Goal: Task Accomplishment & Management: Complete application form

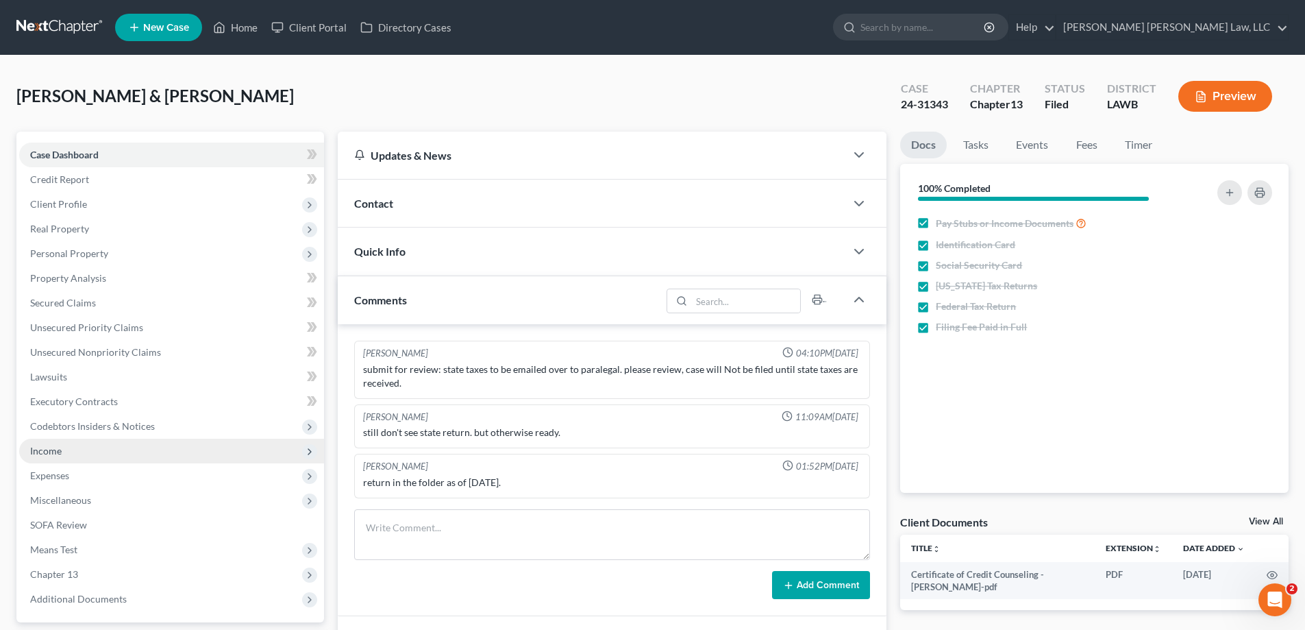
click at [80, 459] on span "Income" at bounding box center [171, 450] width 305 height 25
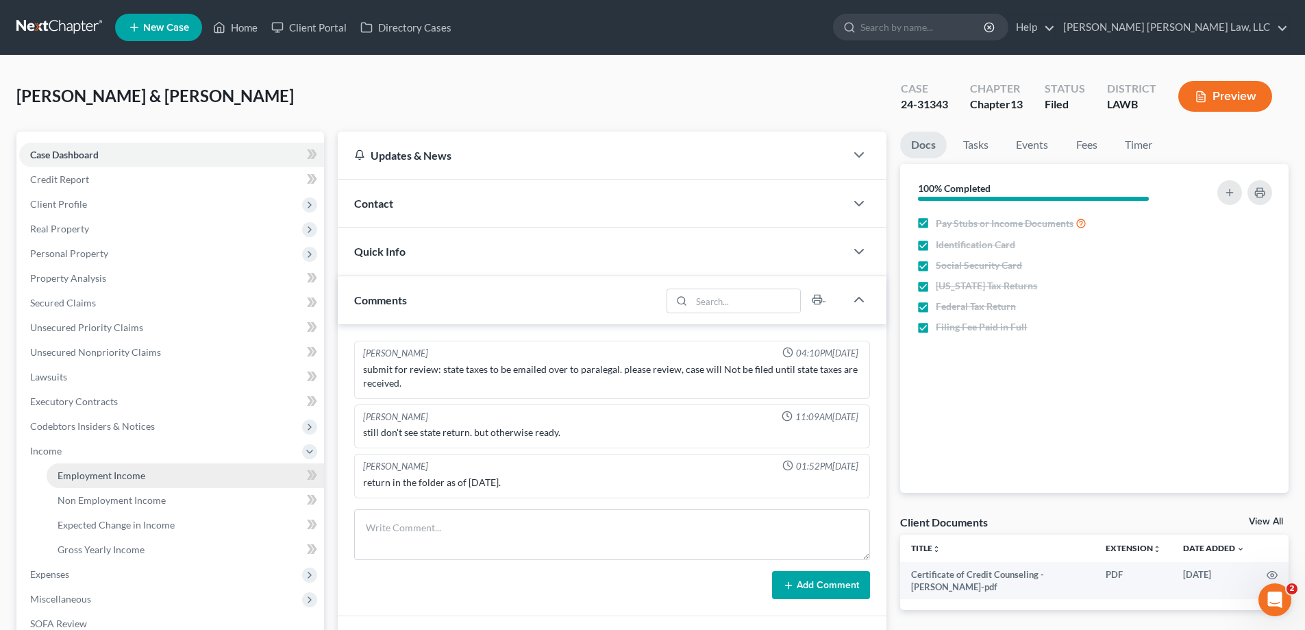
click at [122, 473] on span "Employment Income" at bounding box center [102, 475] width 88 height 12
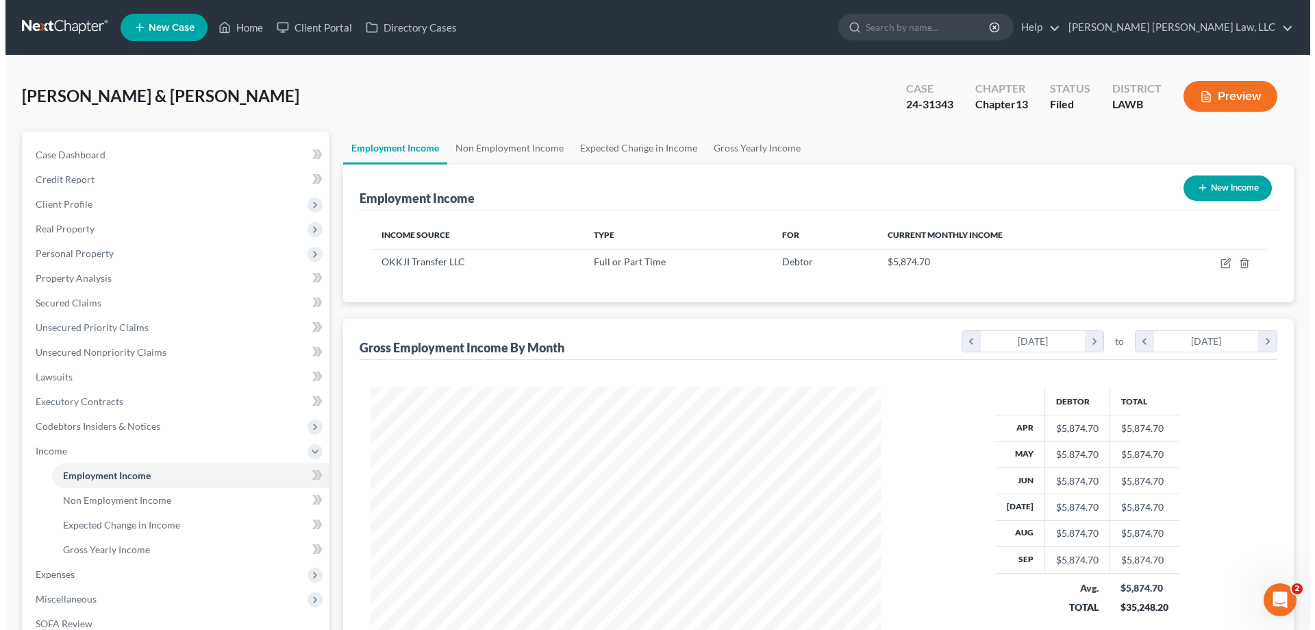
scroll to position [256, 538]
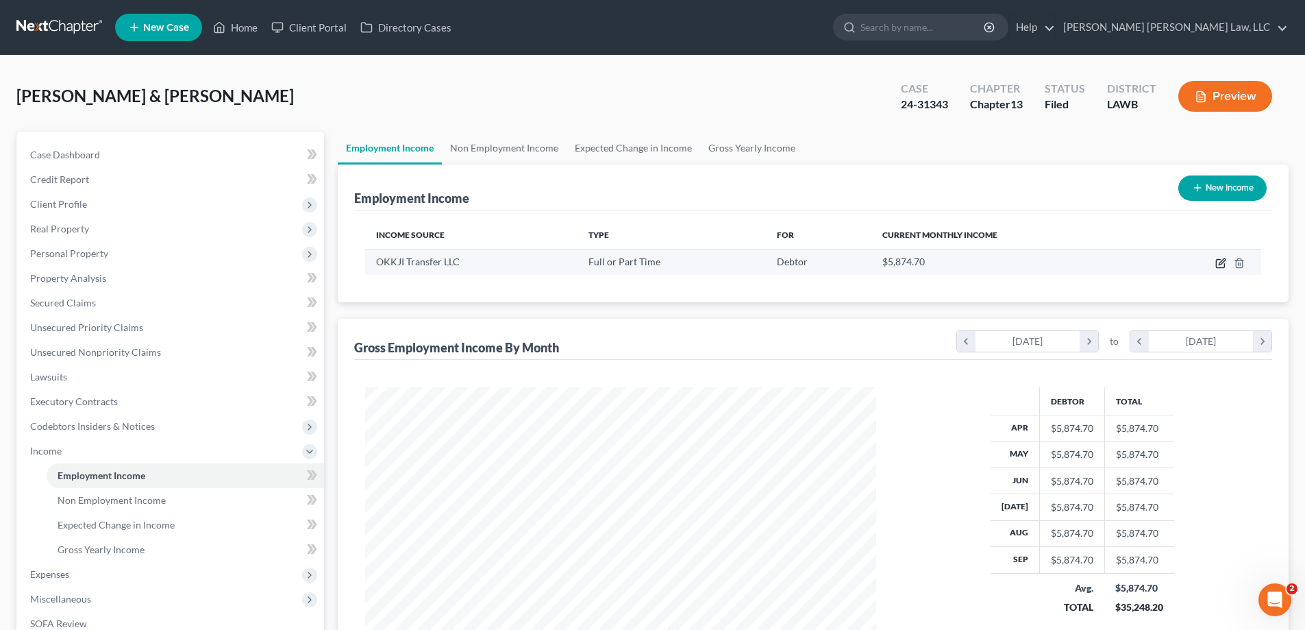
click at [1219, 264] on icon "button" at bounding box center [1220, 263] width 11 height 11
select select "0"
select select "15"
select select "3"
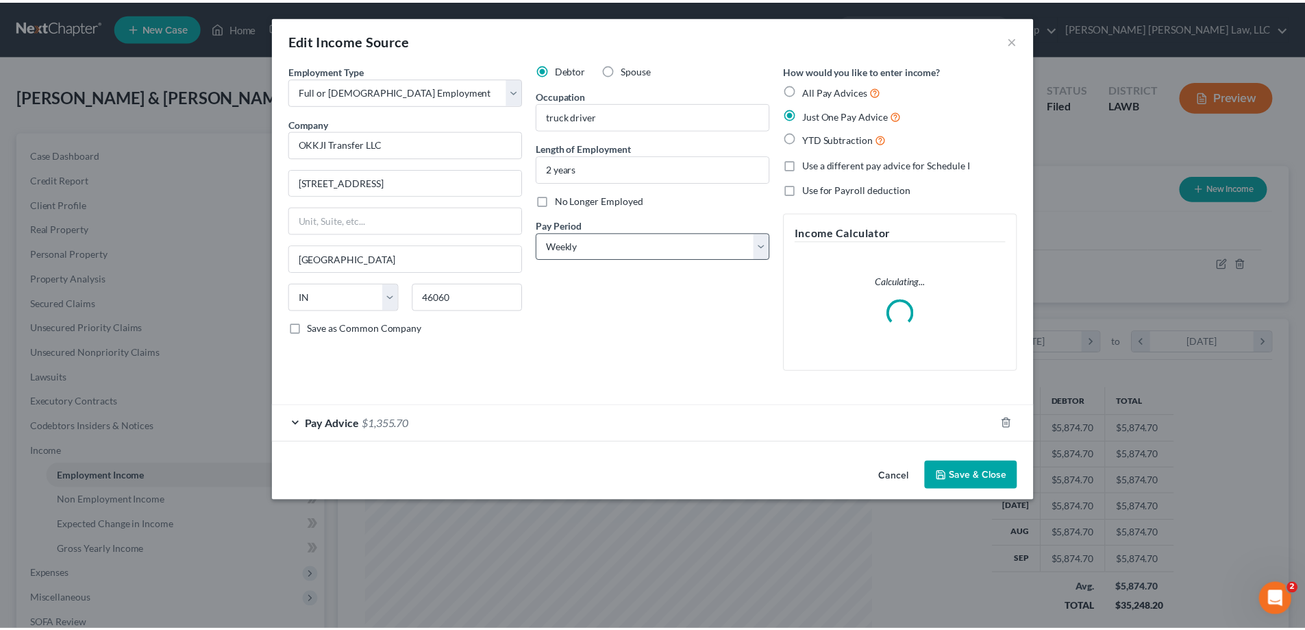
scroll to position [258, 543]
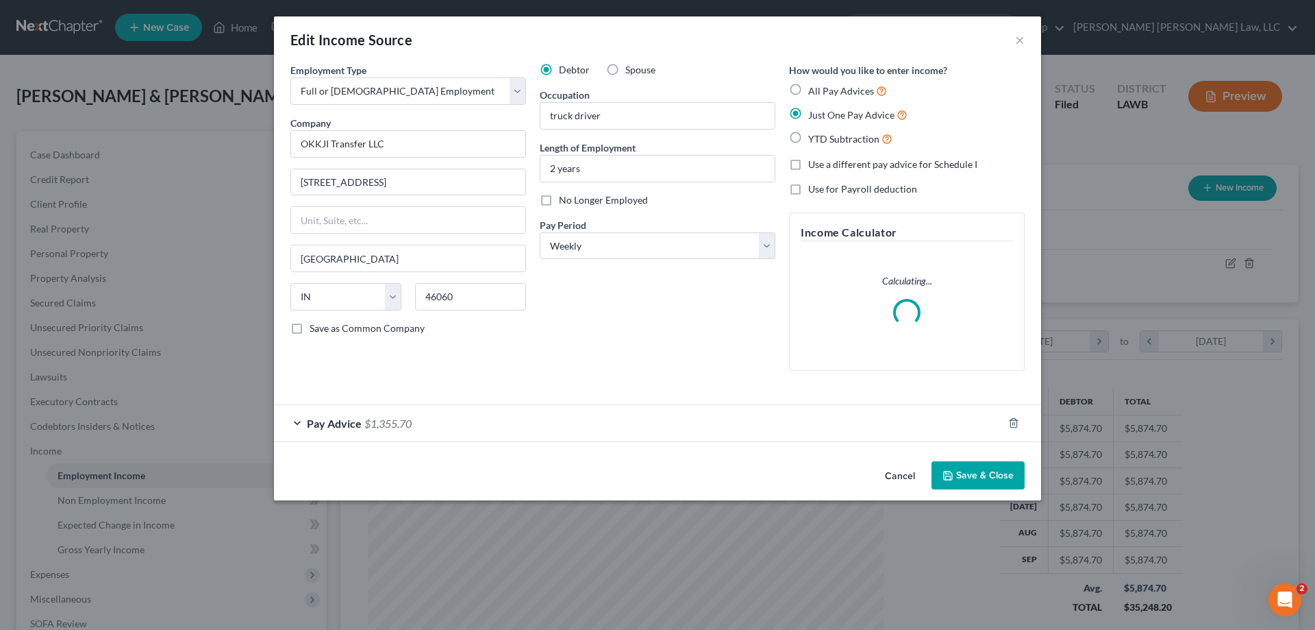
click at [559, 204] on label "No Longer Employed" at bounding box center [603, 200] width 89 height 14
click at [565, 202] on input "No Longer Employed" at bounding box center [569, 197] width 9 height 9
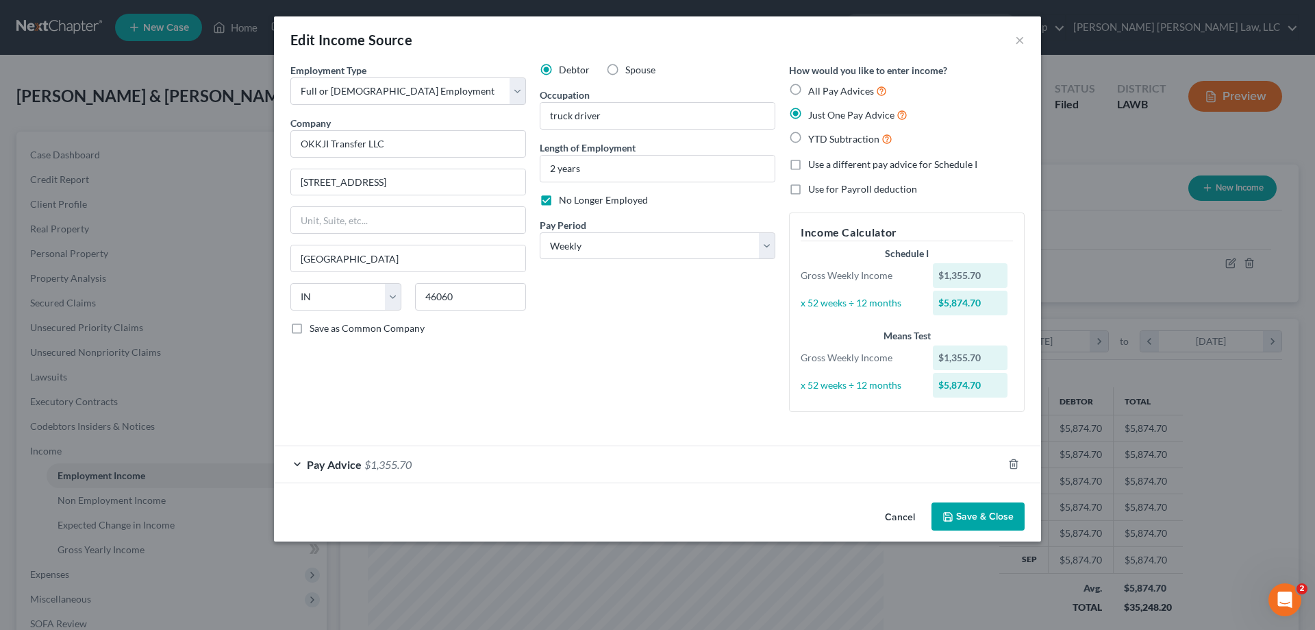
click at [559, 199] on label "No Longer Employed" at bounding box center [603, 200] width 89 height 14
click at [565, 199] on input "No Longer Employed" at bounding box center [569, 197] width 9 height 9
drag, startPoint x: 541, startPoint y: 202, endPoint x: 549, endPoint y: 208, distance: 9.9
click at [559, 203] on label "No Longer Employed" at bounding box center [603, 200] width 89 height 14
click at [565, 202] on input "No Longer Employed" at bounding box center [569, 197] width 9 height 9
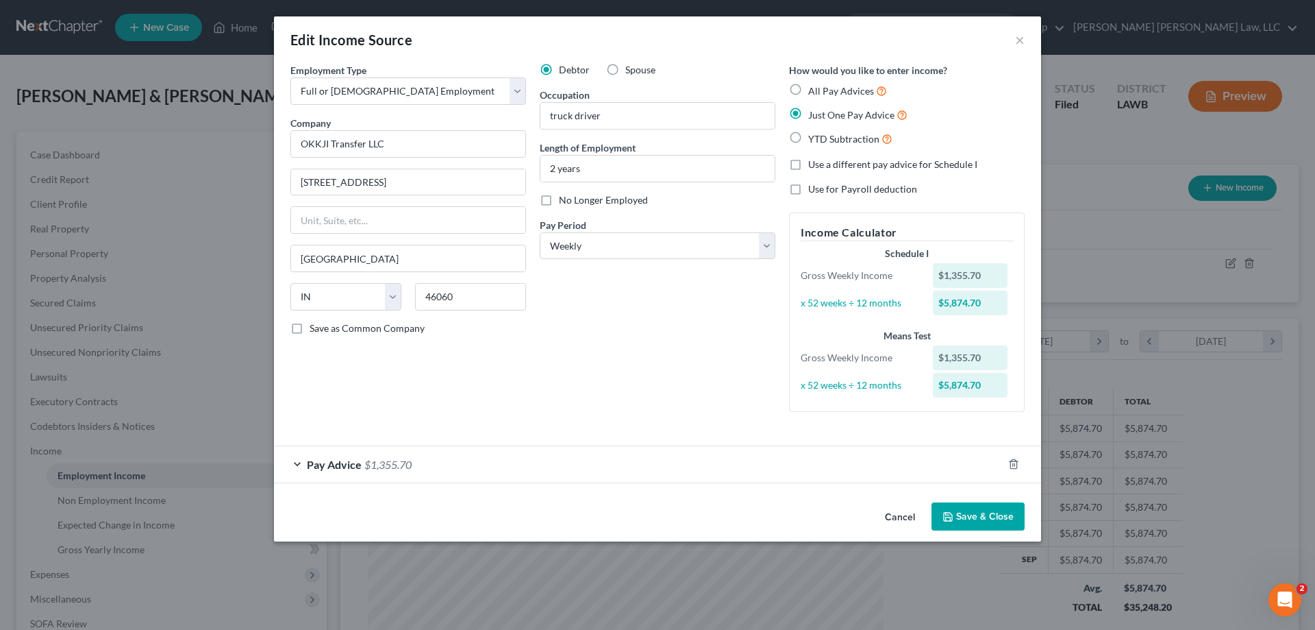
checkbox input "true"
click at [968, 518] on button "Save & Close" at bounding box center [978, 516] width 93 height 29
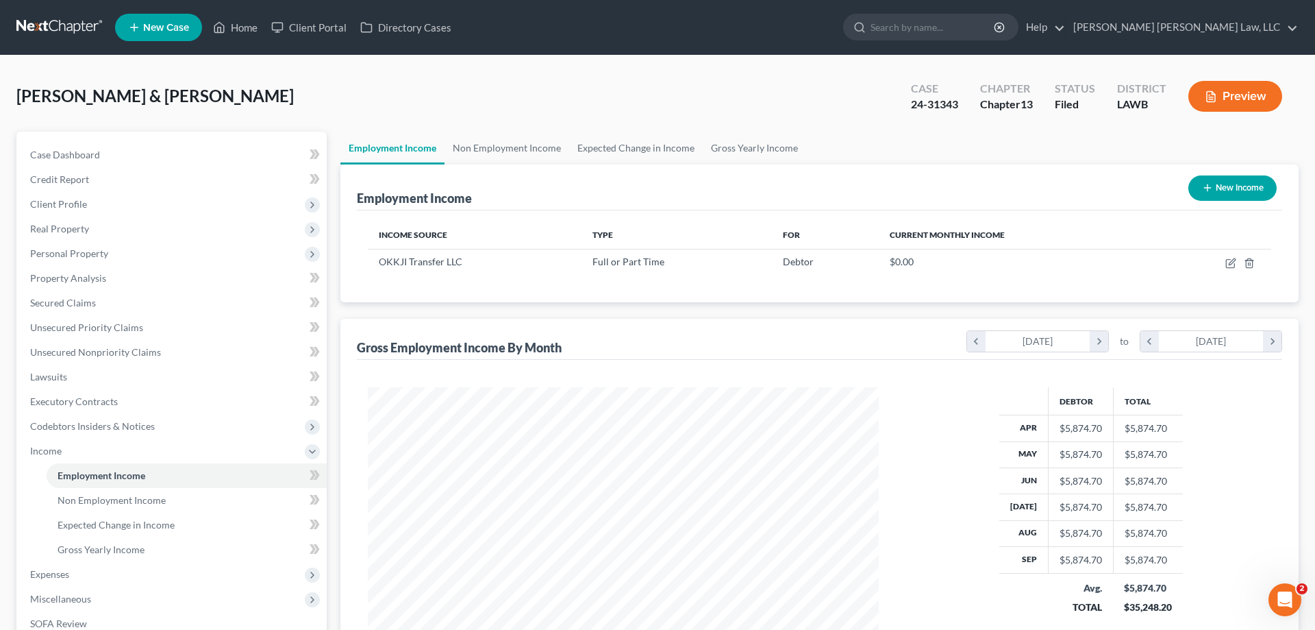
scroll to position [684823, 684540]
click at [1202, 186] on button "New Income" at bounding box center [1222, 187] width 88 height 25
select select "0"
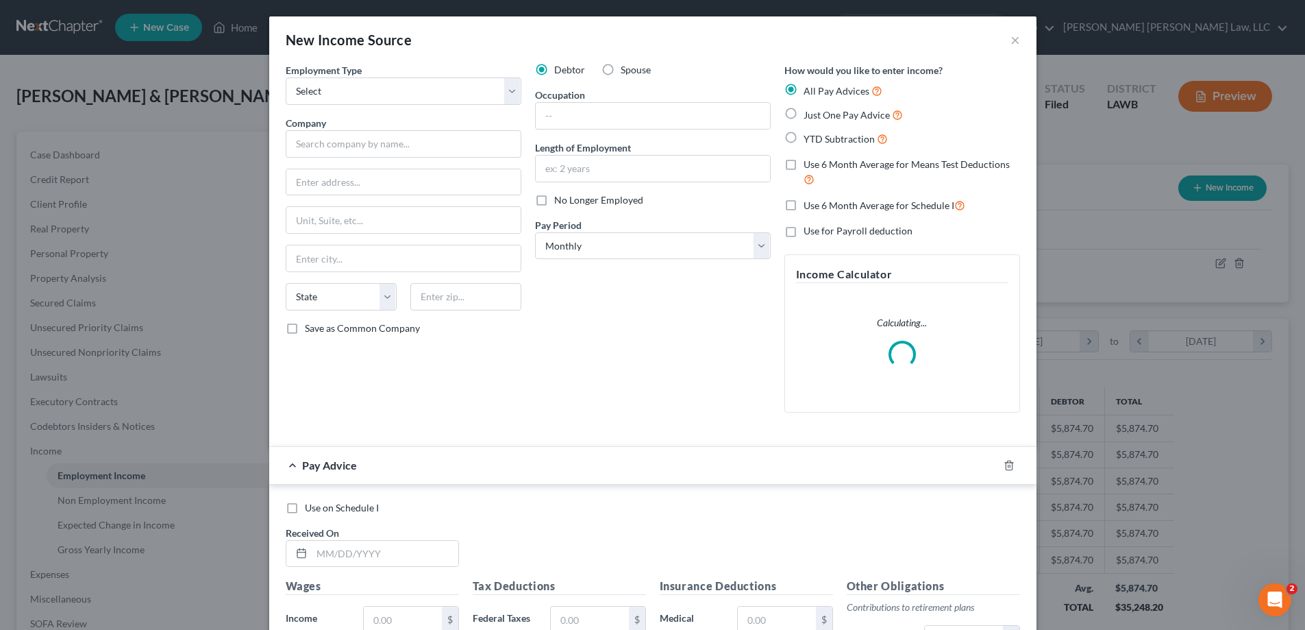
scroll to position [258, 543]
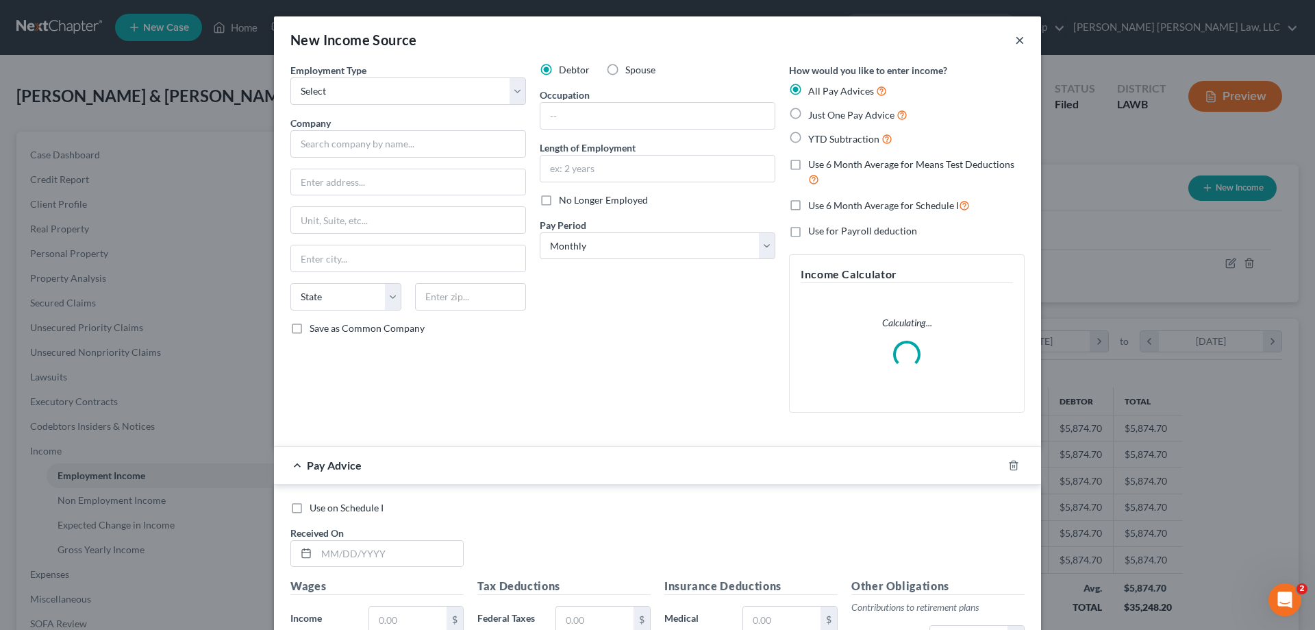
click at [1015, 45] on button "×" at bounding box center [1020, 40] width 10 height 16
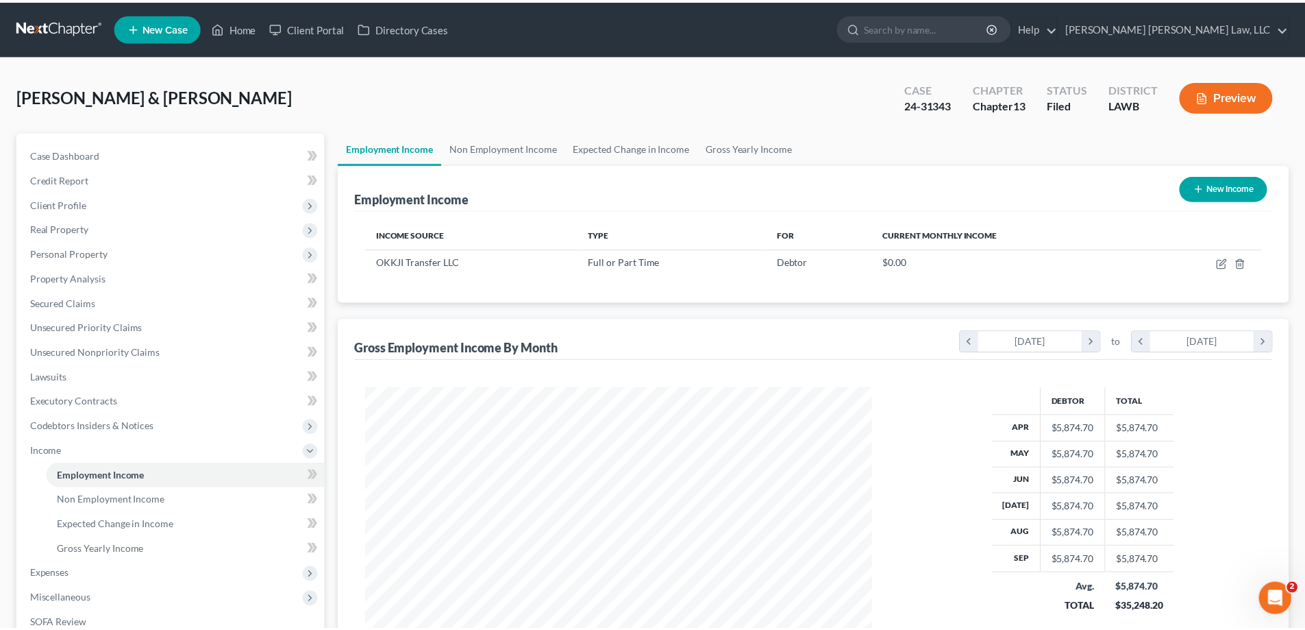
scroll to position [684823, 684540]
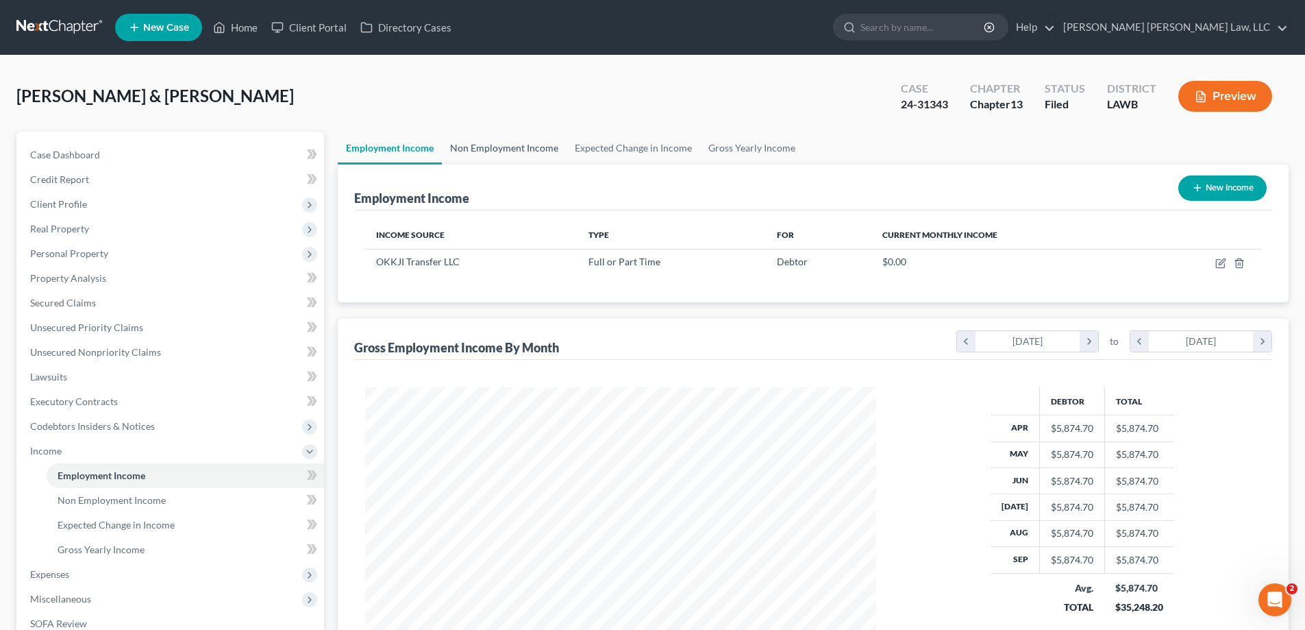
click at [530, 155] on link "Non Employment Income" at bounding box center [504, 148] width 125 height 33
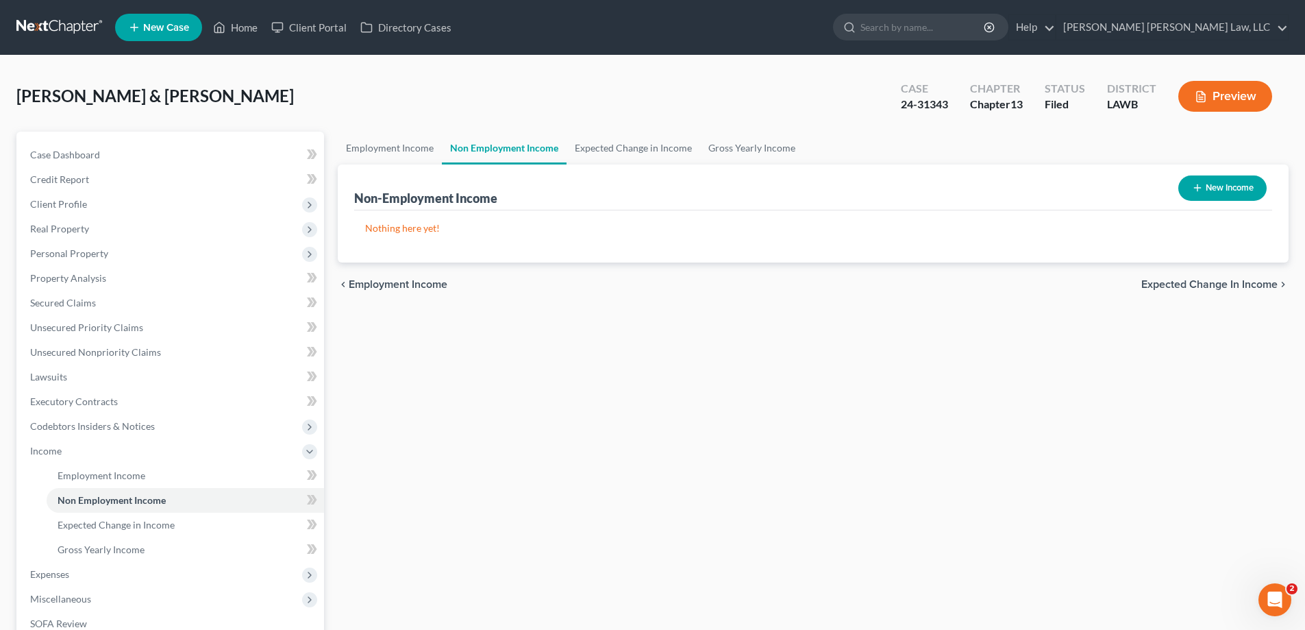
click at [1200, 185] on icon "button" at bounding box center [1197, 187] width 11 height 11
select select "0"
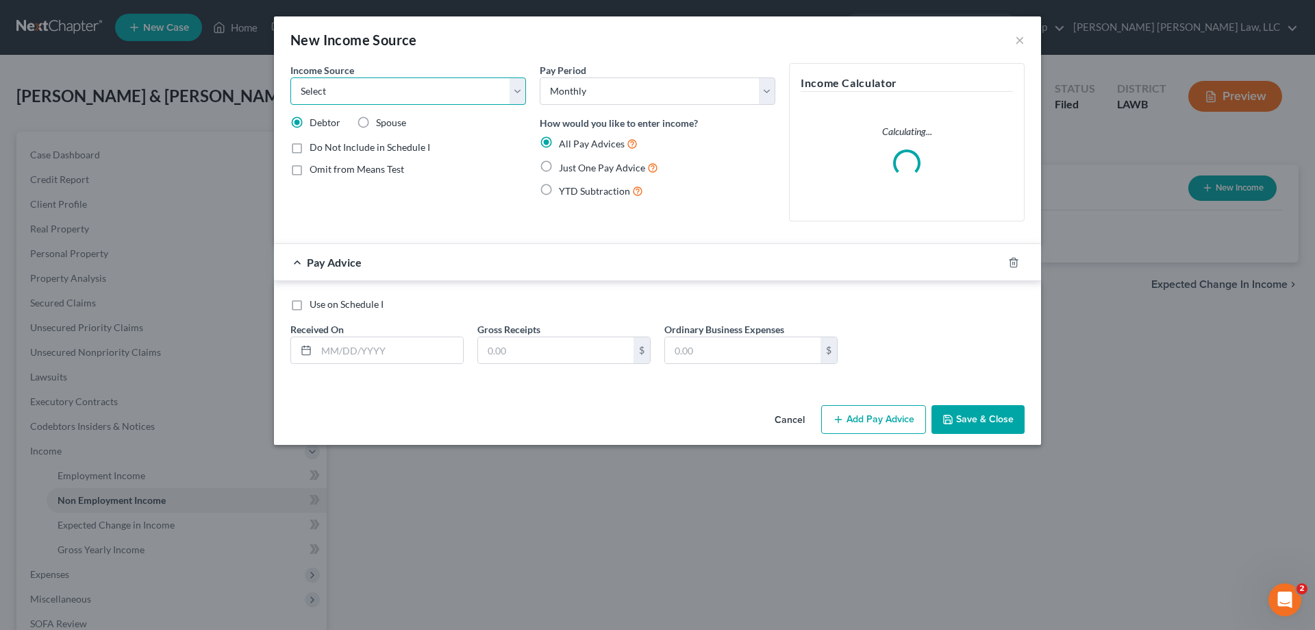
click at [388, 98] on select "Select Unemployment Disability (from employer) Pension Retirement Social Securi…" at bounding box center [408, 90] width 236 height 27
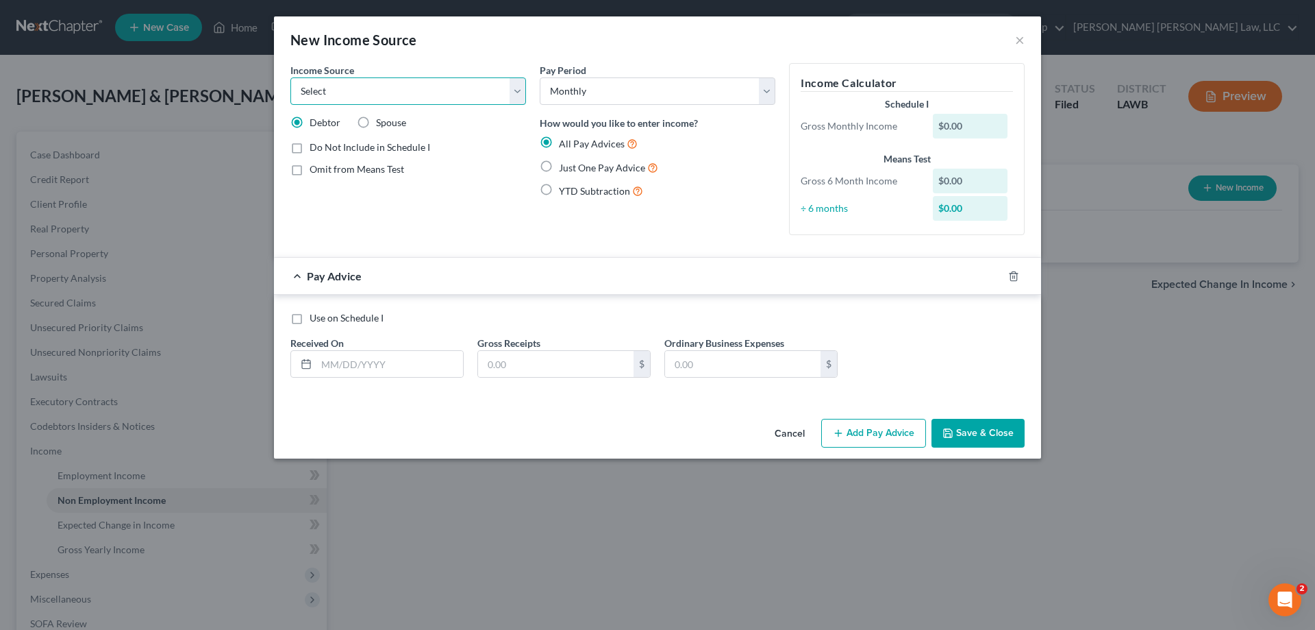
select select "4"
click at [290, 77] on select "Select Unemployment Disability (from employer) Pension Retirement Social Securi…" at bounding box center [408, 90] width 236 height 27
click at [562, 164] on span "Just One Pay Advice" at bounding box center [602, 168] width 86 height 12
click at [565, 164] on input "Just One Pay Advice" at bounding box center [569, 164] width 9 height 9
radio input "true"
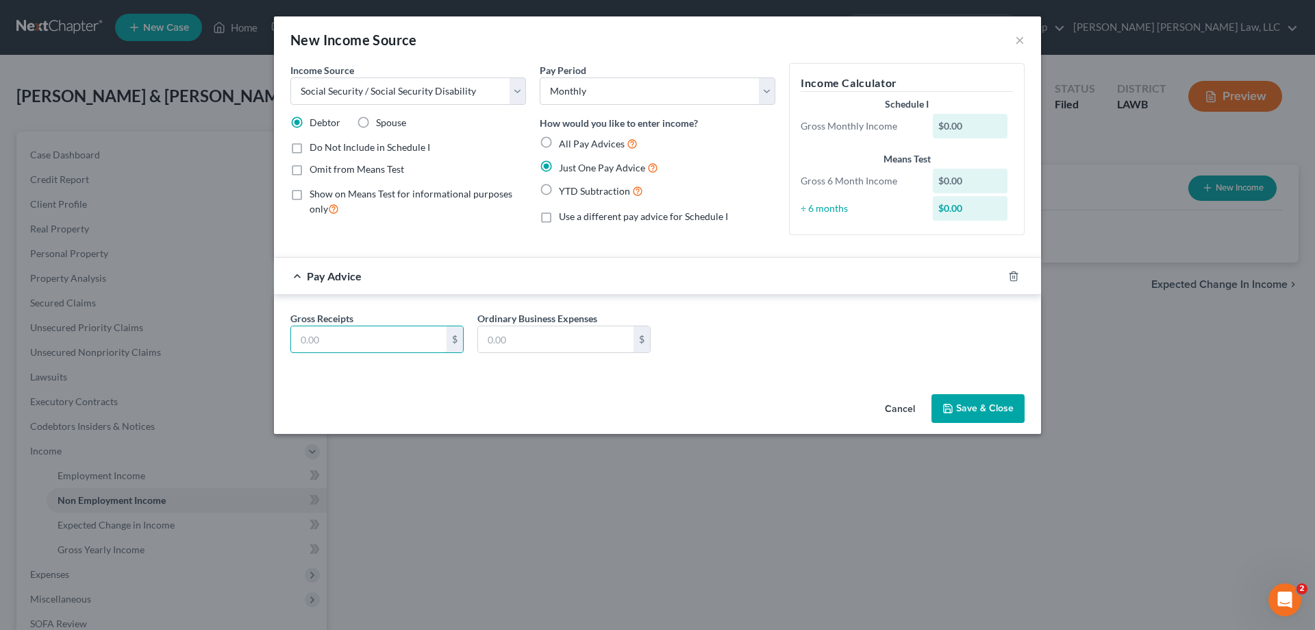
drag, startPoint x: 369, startPoint y: 343, endPoint x: 357, endPoint y: 295, distance: 49.5
click at [369, 343] on input "text" at bounding box center [369, 339] width 156 height 26
type input "1,956"
click at [950, 412] on icon "button" at bounding box center [948, 408] width 11 height 11
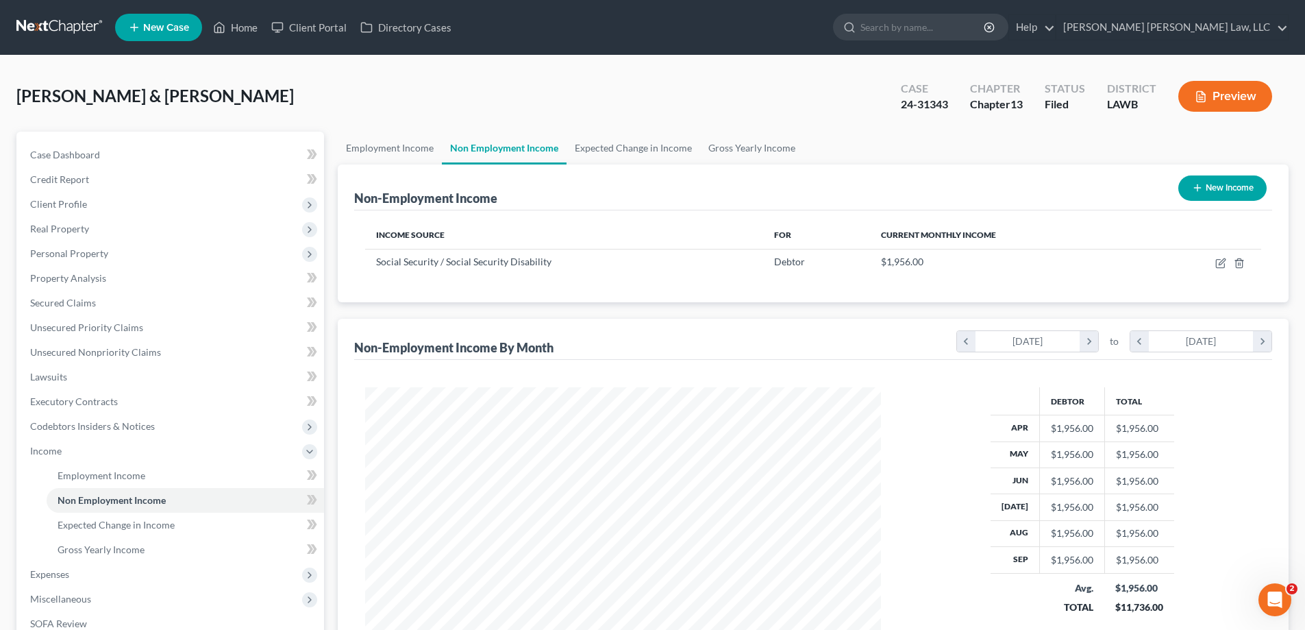
scroll to position [684823, 684540]
click at [395, 160] on link "Employment Income" at bounding box center [390, 148] width 104 height 33
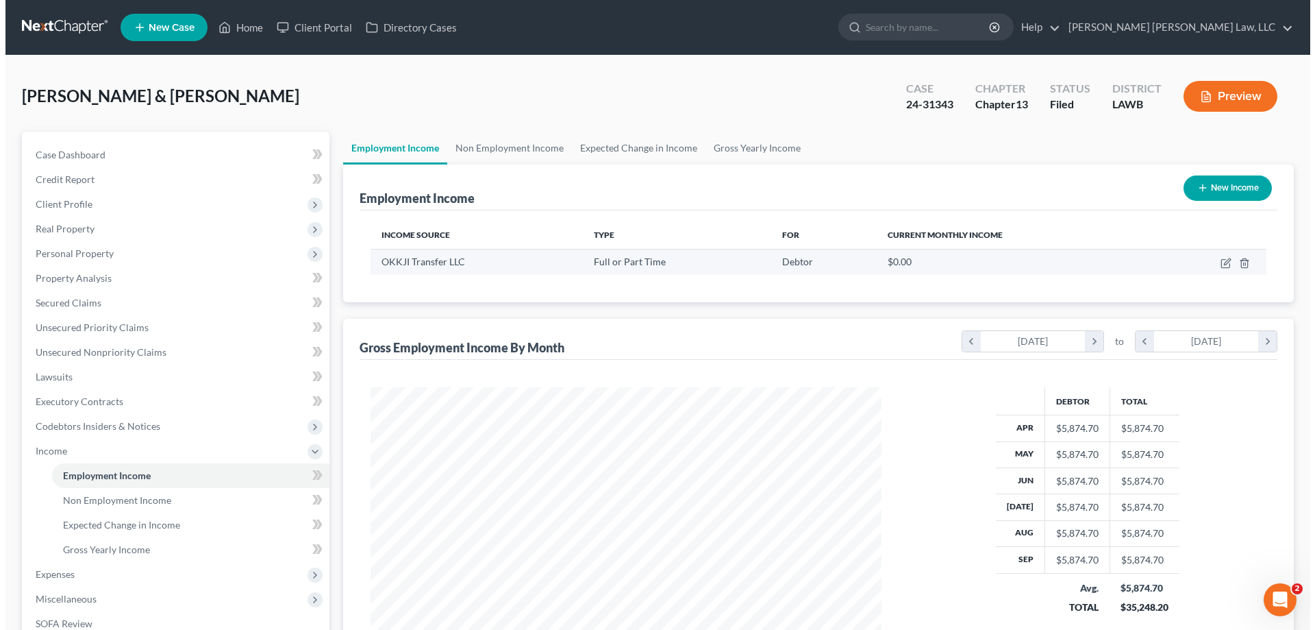
scroll to position [256, 538]
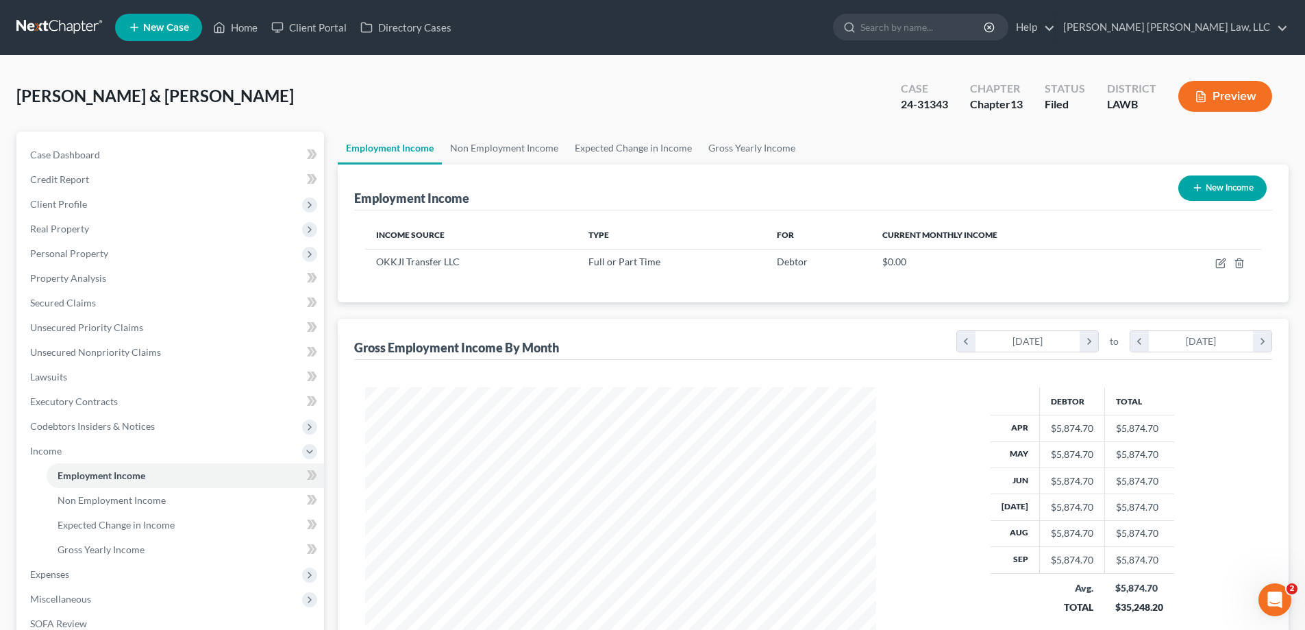
click at [1212, 182] on button "New Income" at bounding box center [1222, 187] width 88 height 25
select select "0"
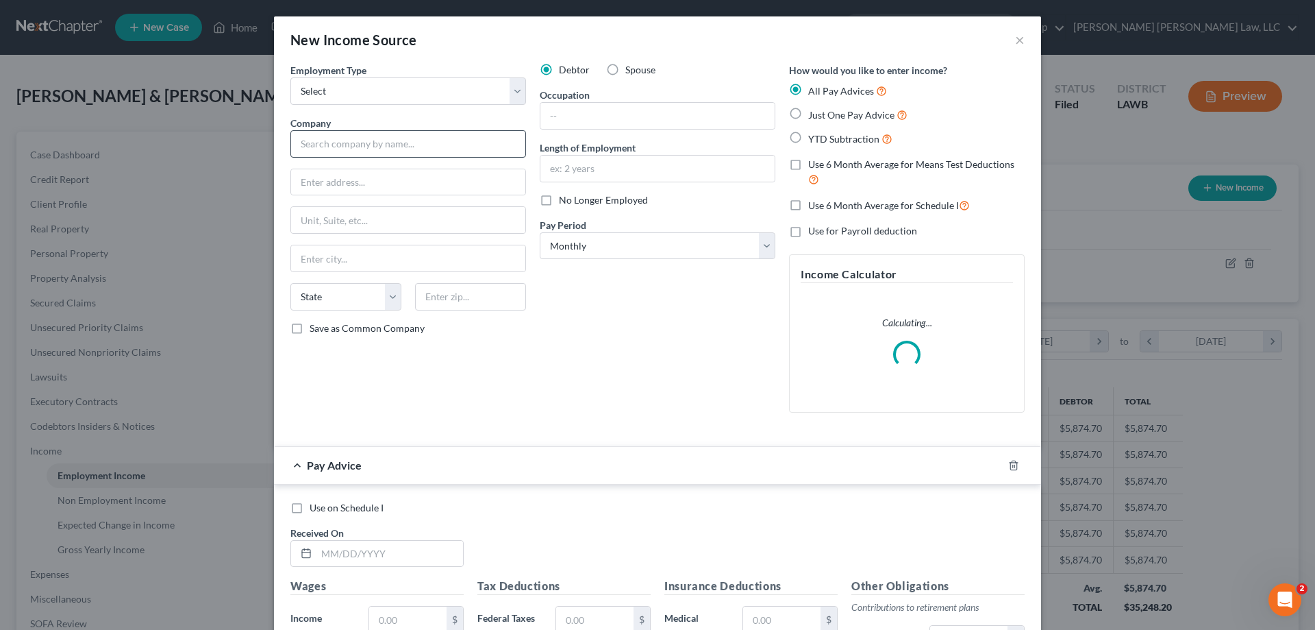
scroll to position [258, 543]
drag, startPoint x: 442, startPoint y: 95, endPoint x: 436, endPoint y: 104, distance: 11.0
click at [442, 95] on select "Select Full or [DEMOGRAPHIC_DATA] Employment Self Employment" at bounding box center [408, 90] width 236 height 27
select select "0"
click at [290, 77] on select "Select Full or [DEMOGRAPHIC_DATA] Employment Self Employment" at bounding box center [408, 90] width 236 height 27
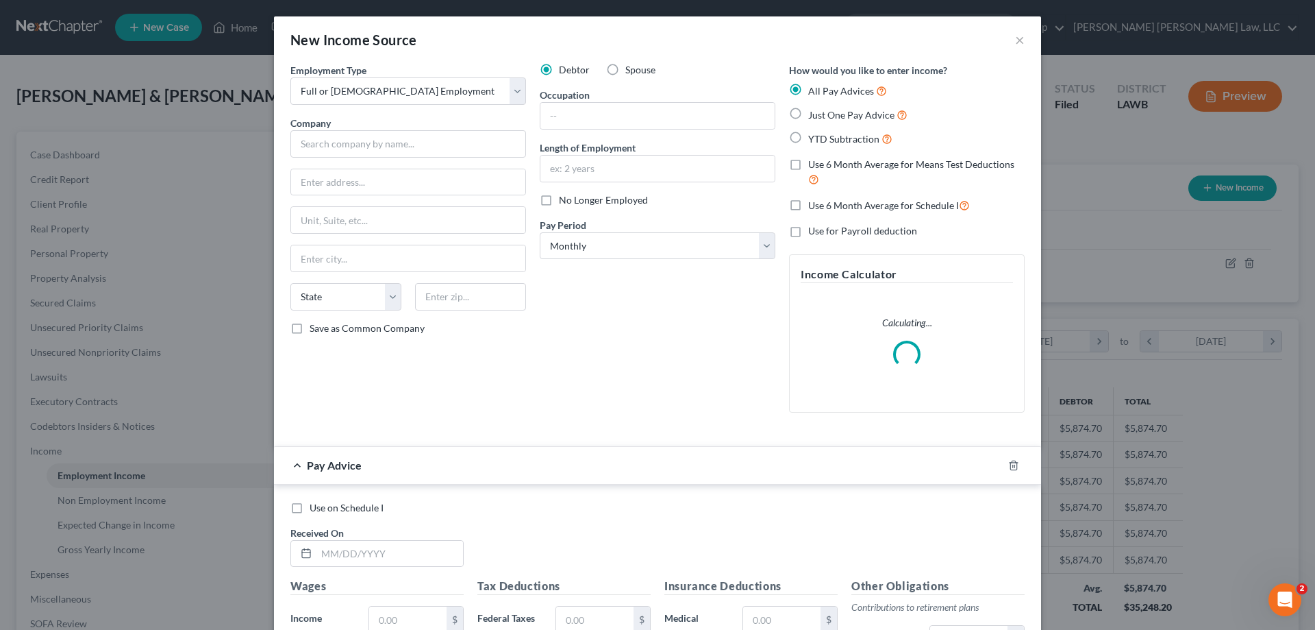
click at [625, 71] on label "Spouse" at bounding box center [640, 70] width 30 height 14
click at [631, 71] on input "Spouse" at bounding box center [635, 67] width 9 height 9
radio input "true"
click at [447, 136] on input "text" at bounding box center [408, 143] width 236 height 27
type input "Walmart"
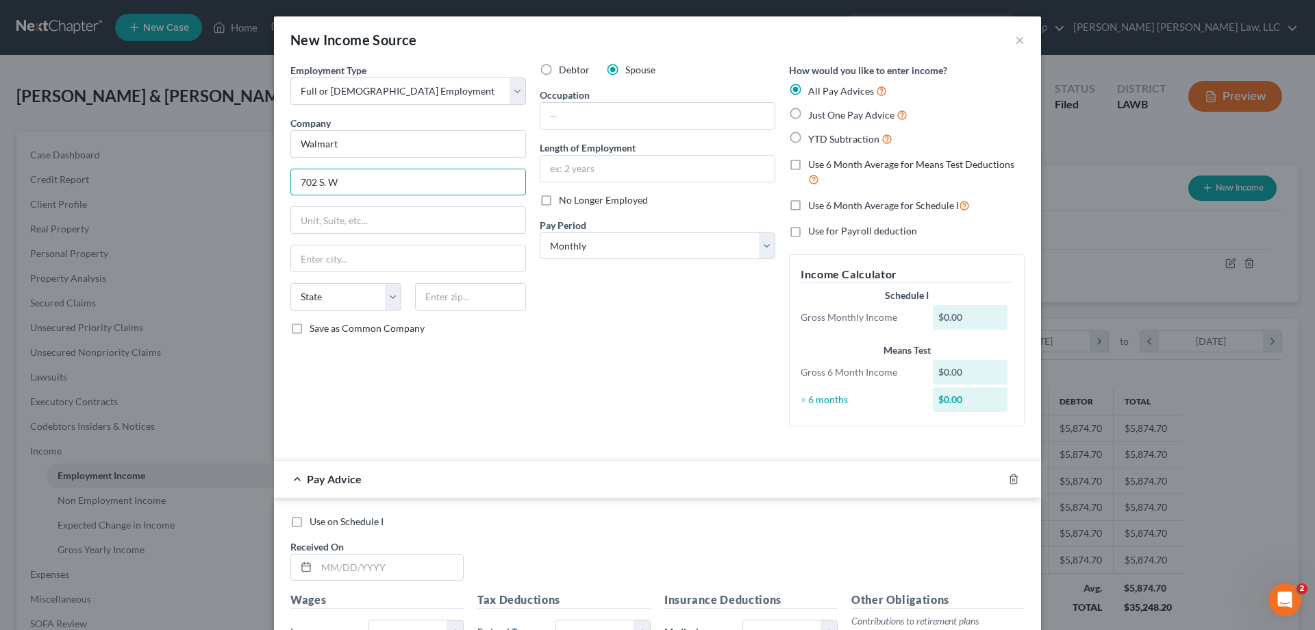
type input "[STREET_ADDRESS]"
click at [454, 293] on input "text" at bounding box center [470, 296] width 111 height 27
type input "71263"
type input "[GEOGRAPHIC_DATA]"
select select "19"
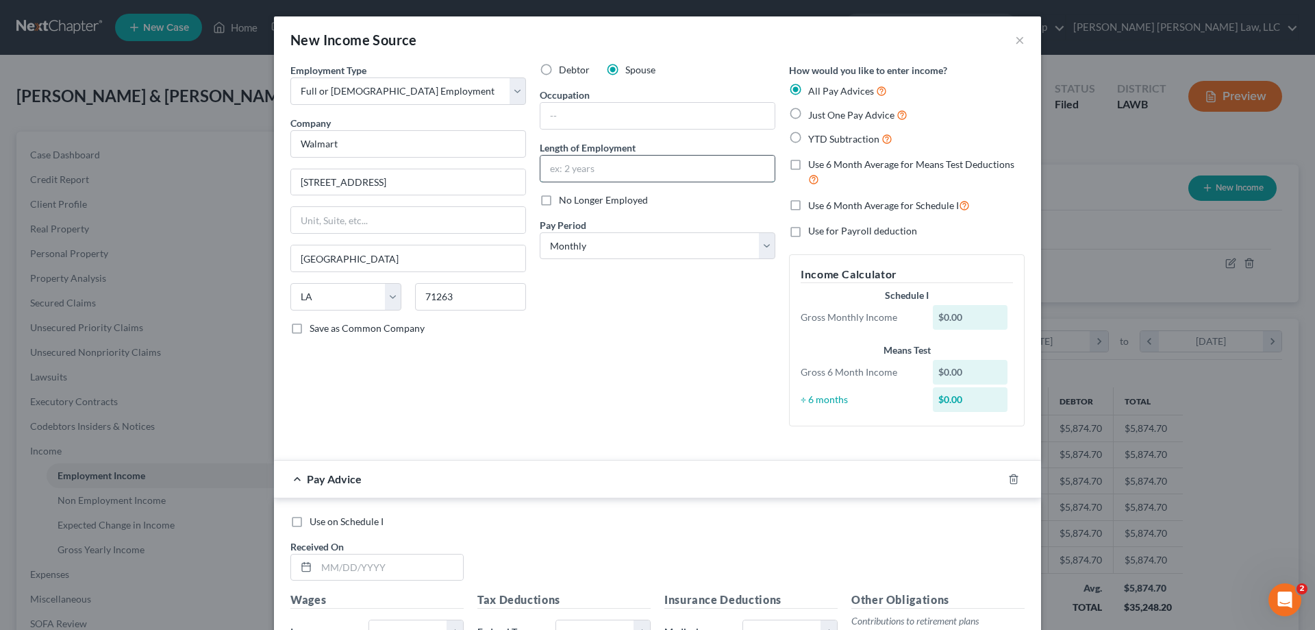
click at [559, 166] on input "text" at bounding box center [658, 169] width 234 height 26
type input "3 months"
click at [566, 112] on input "text" at bounding box center [658, 116] width 234 height 26
type input "stocking"
click at [655, 251] on select "Select Monthly Twice Monthly Every Other Week Weekly" at bounding box center [658, 245] width 236 height 27
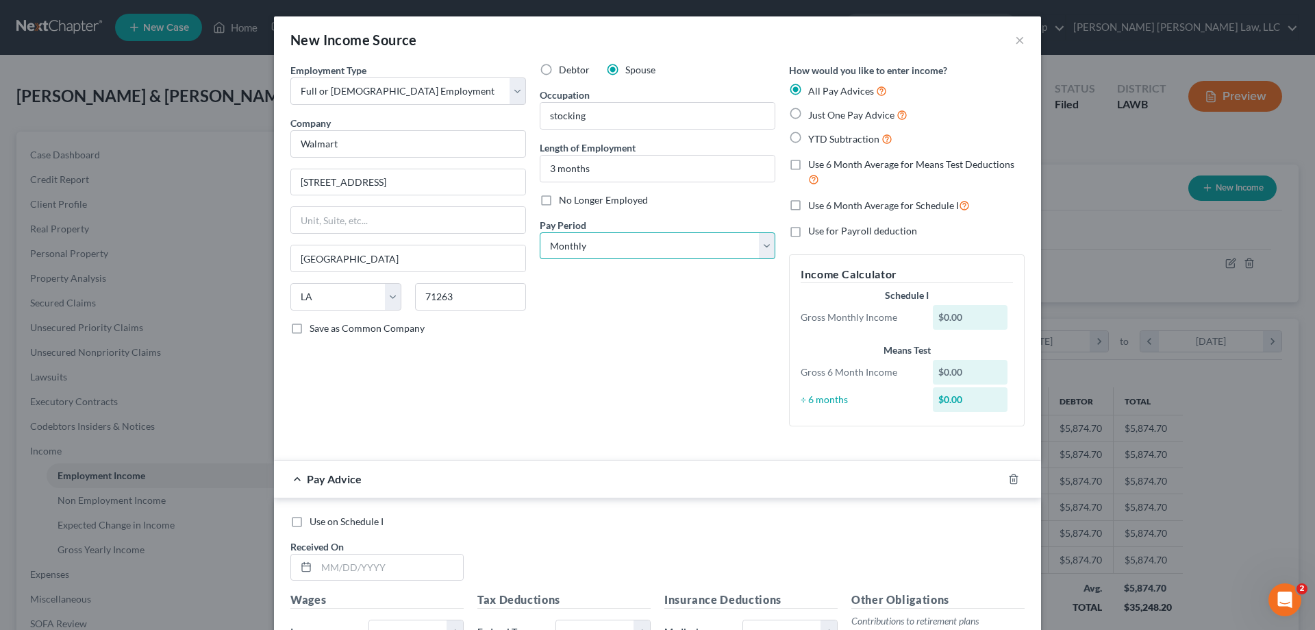
select select "2"
click at [540, 232] on select "Select Monthly Twice Monthly Every Other Week Weekly" at bounding box center [658, 245] width 236 height 27
click at [810, 116] on span "Just One Pay Advice" at bounding box center [851, 115] width 86 height 12
click at [814, 116] on input "Just One Pay Advice" at bounding box center [818, 111] width 9 height 9
radio input "true"
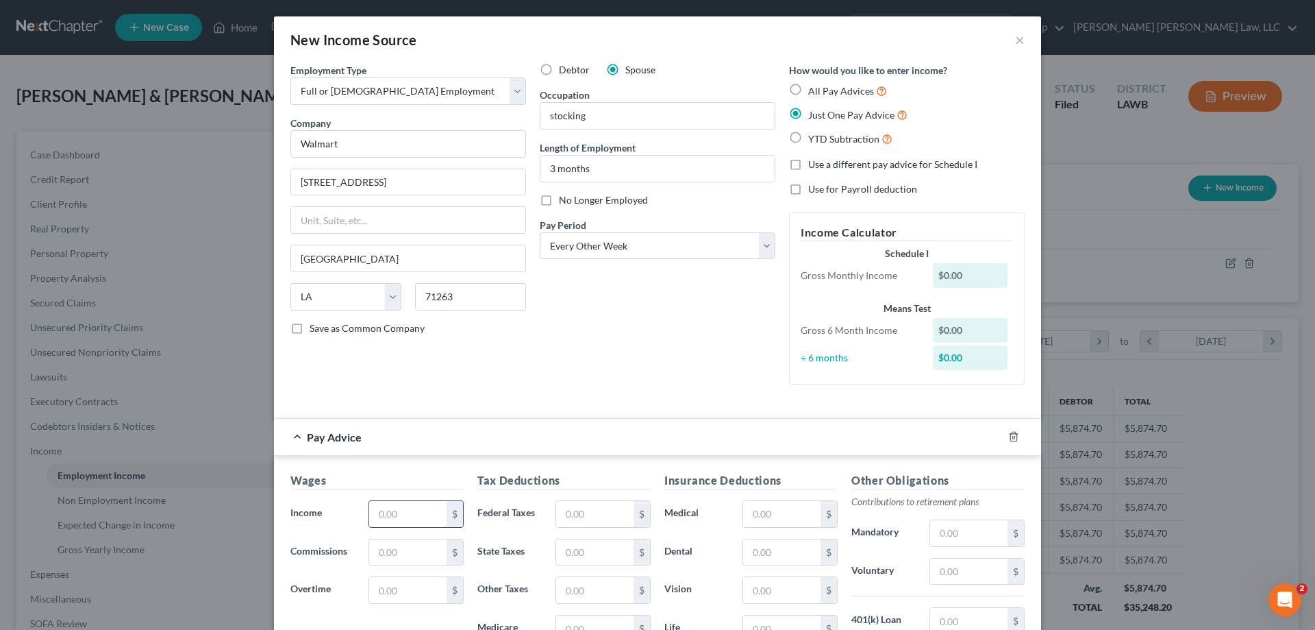
click at [410, 515] on input "text" at bounding box center [407, 514] width 77 height 26
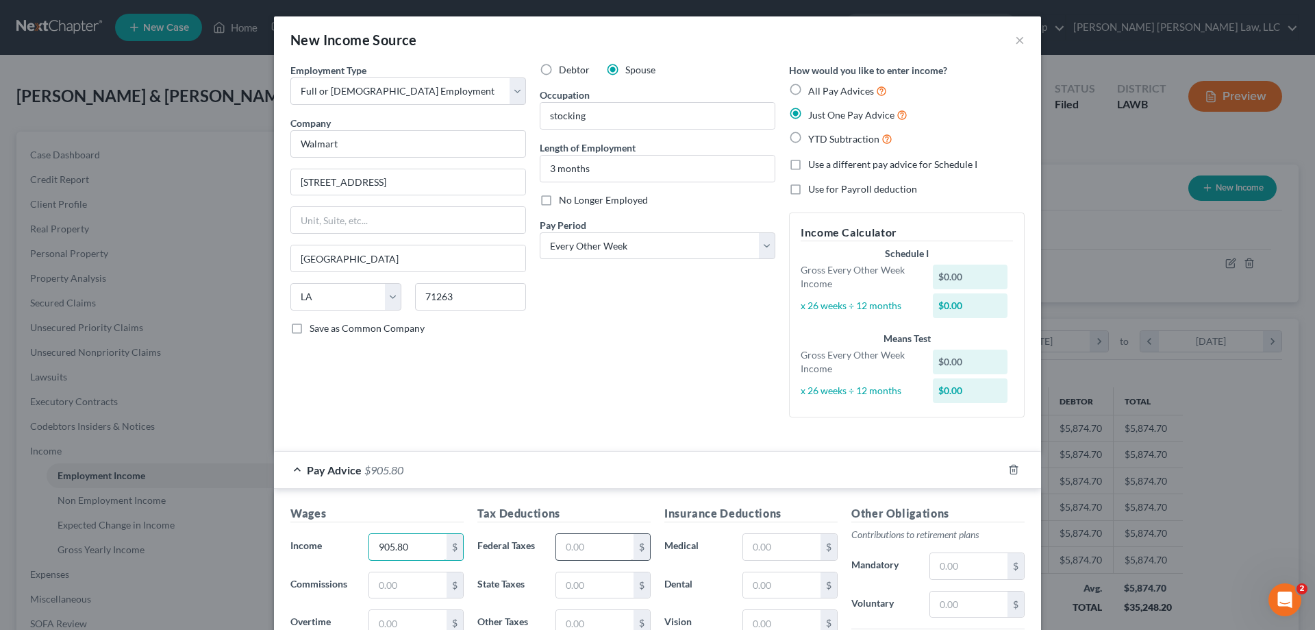
type input "905.80"
click at [571, 556] on input "text" at bounding box center [594, 547] width 77 height 26
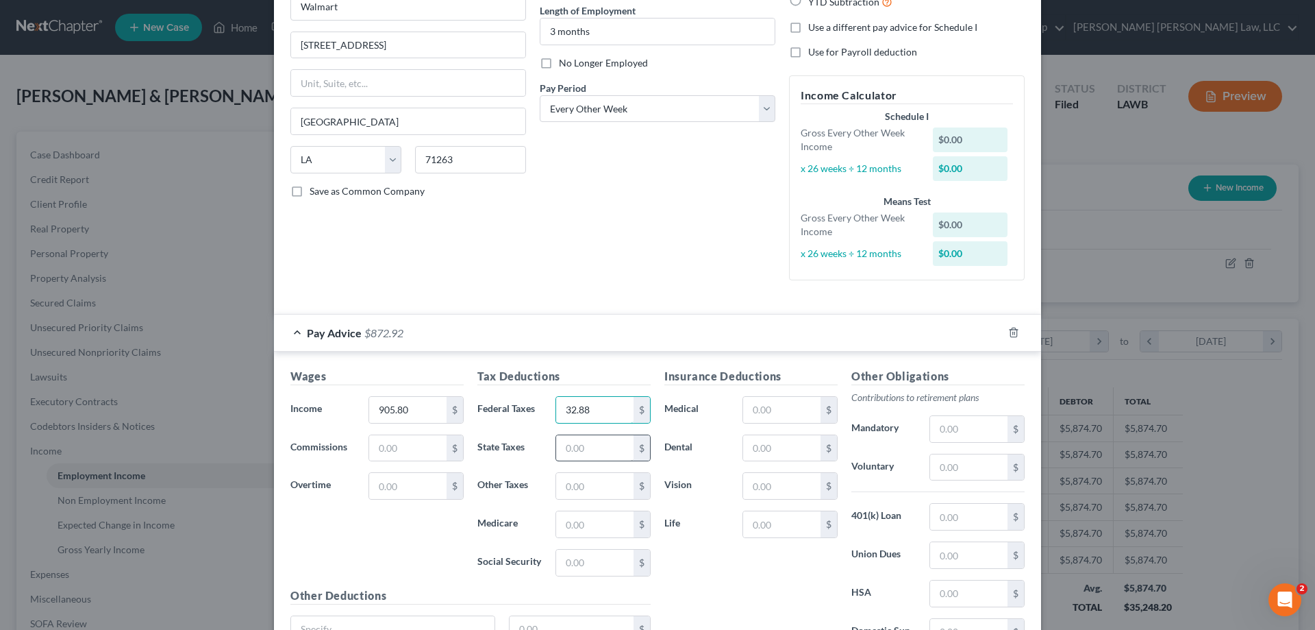
type input "32.88"
click at [582, 443] on input "text" at bounding box center [594, 448] width 77 height 26
type input "27.98"
click at [570, 516] on input "text" at bounding box center [594, 524] width 77 height 26
type input "13.13"
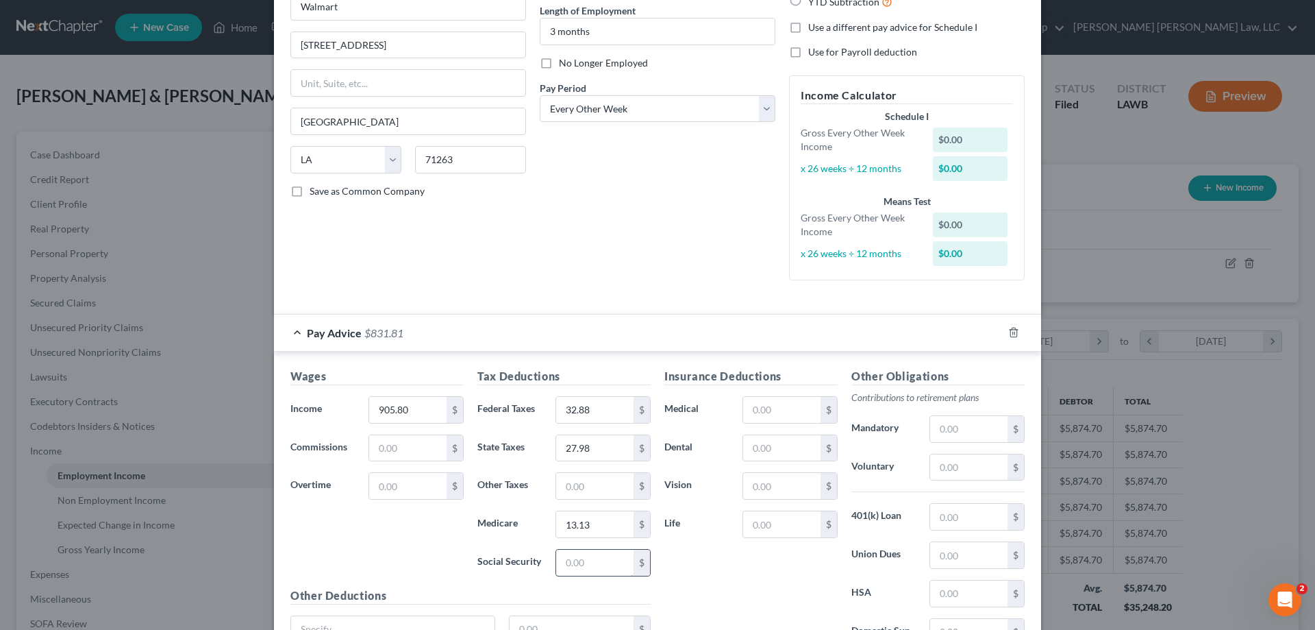
click at [591, 551] on input "text" at bounding box center [594, 562] width 77 height 26
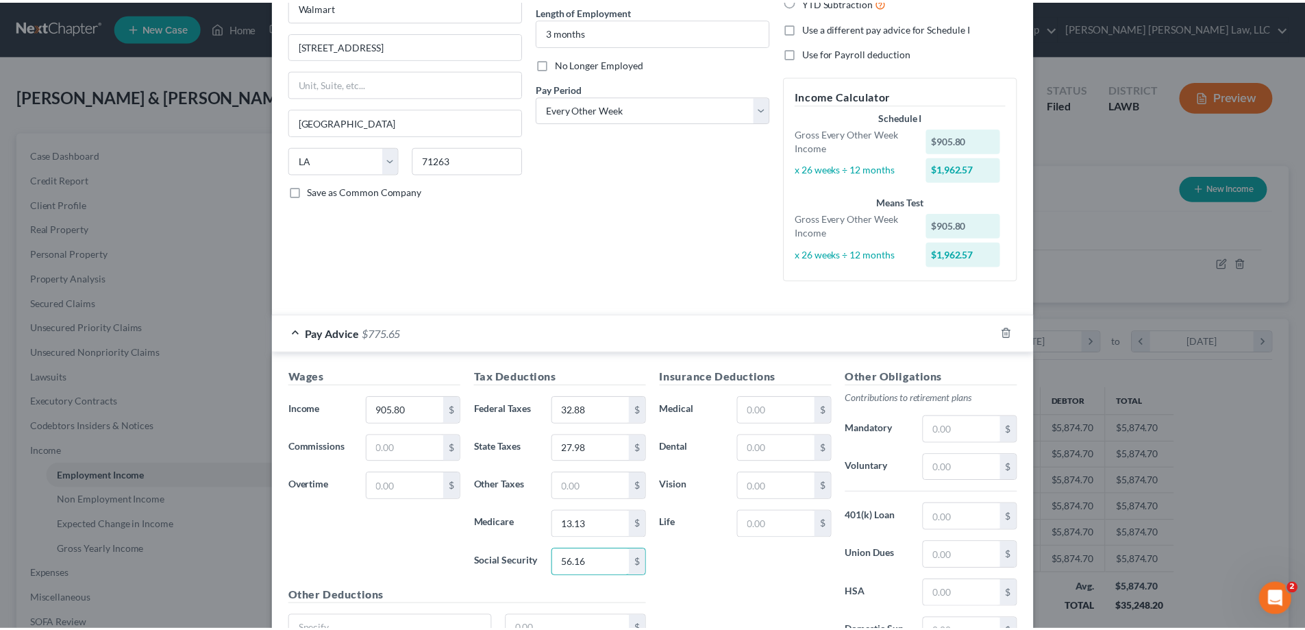
scroll to position [269, 0]
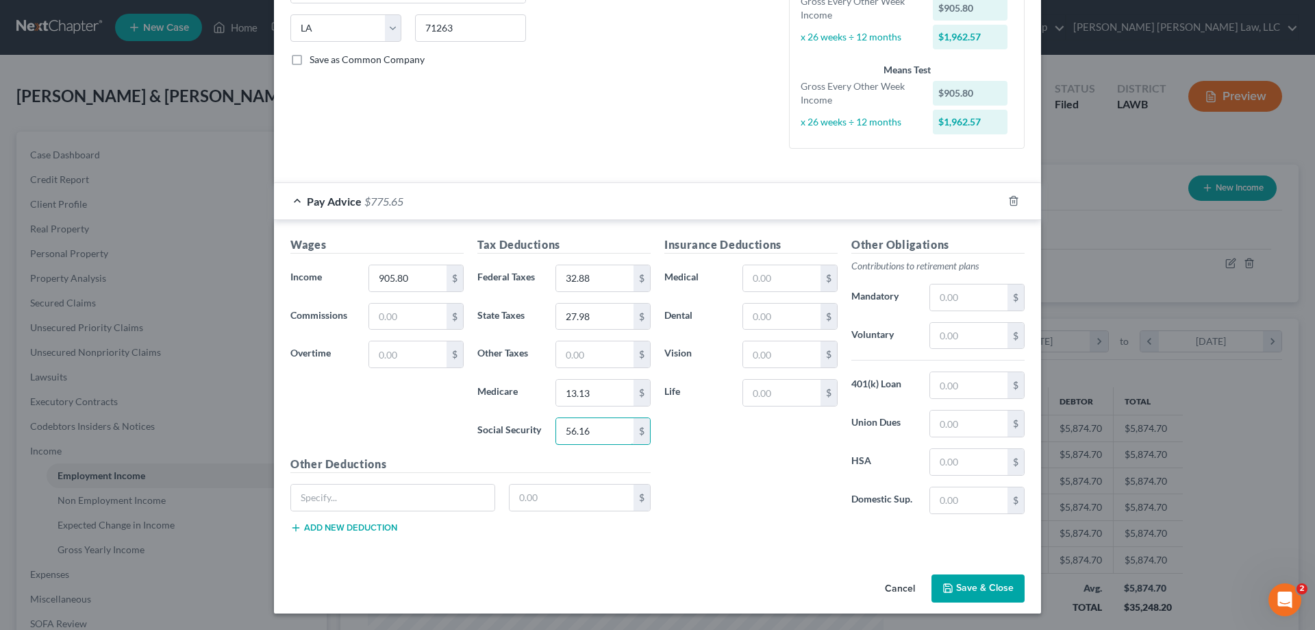
type input "56.16"
click at [991, 597] on button "Save & Close" at bounding box center [978, 588] width 93 height 29
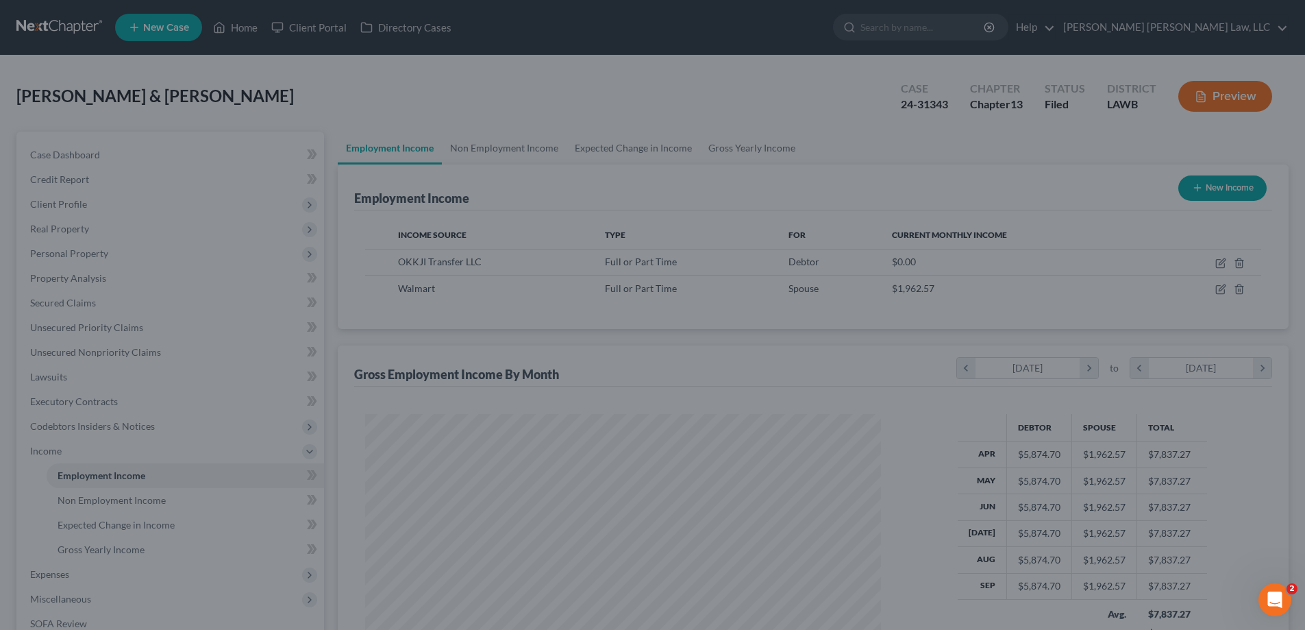
scroll to position [684823, 684540]
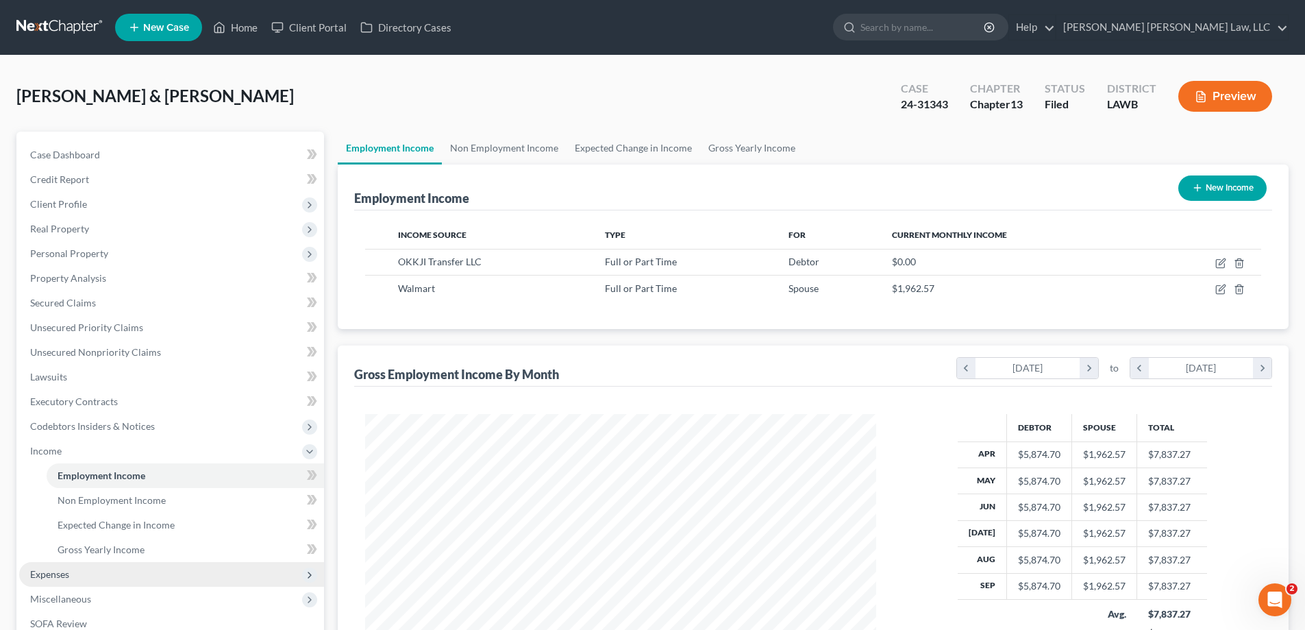
click at [60, 567] on span "Expenses" at bounding box center [171, 574] width 305 height 25
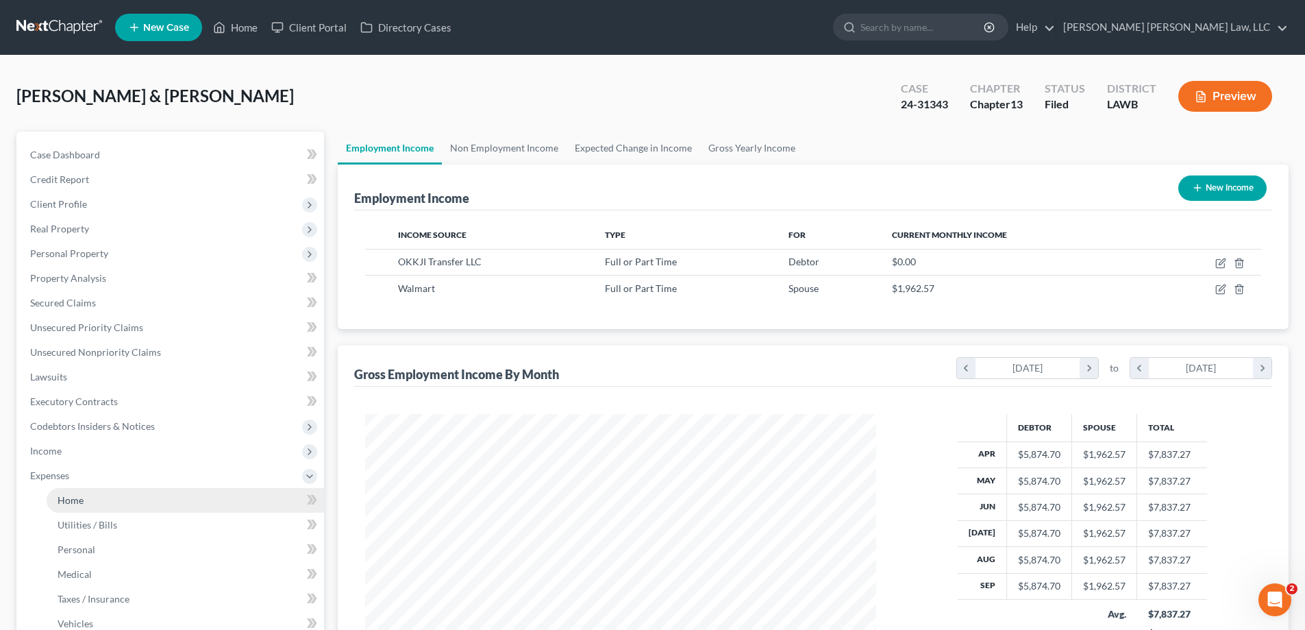
click at [99, 495] on link "Home" at bounding box center [185, 500] width 277 height 25
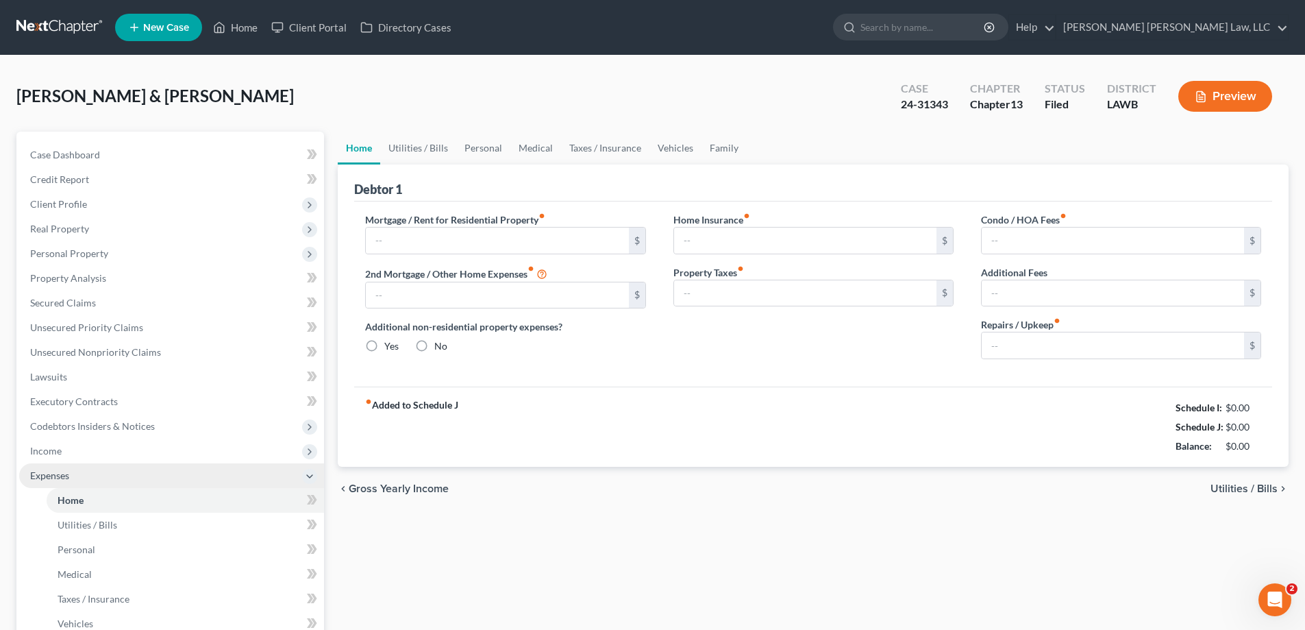
type input "628.79"
type input "0.00"
radio input "true"
type input "0.00"
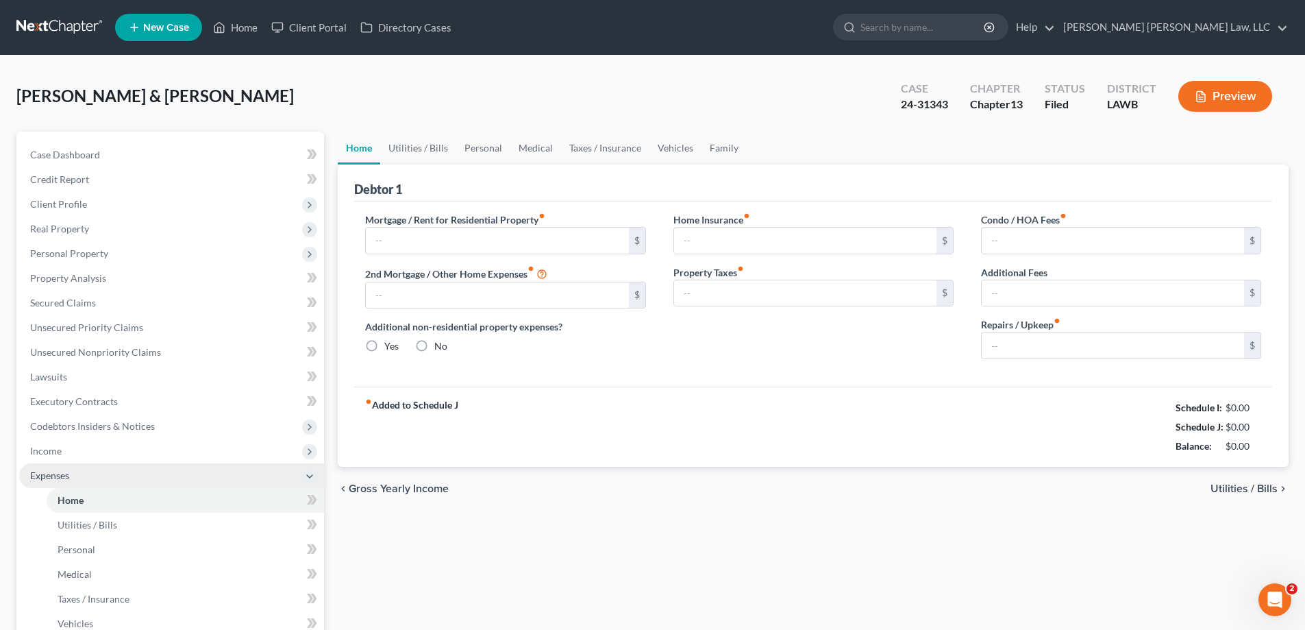
type input "0.00"
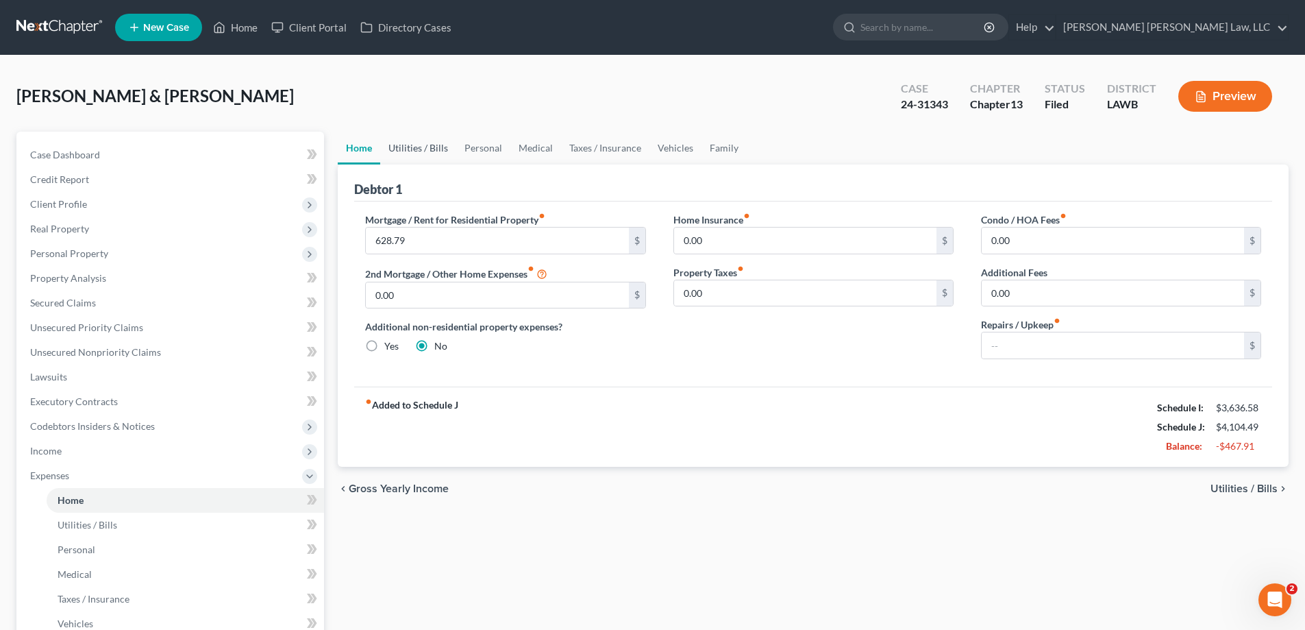
click at [426, 150] on link "Utilities / Bills" at bounding box center [418, 148] width 76 height 33
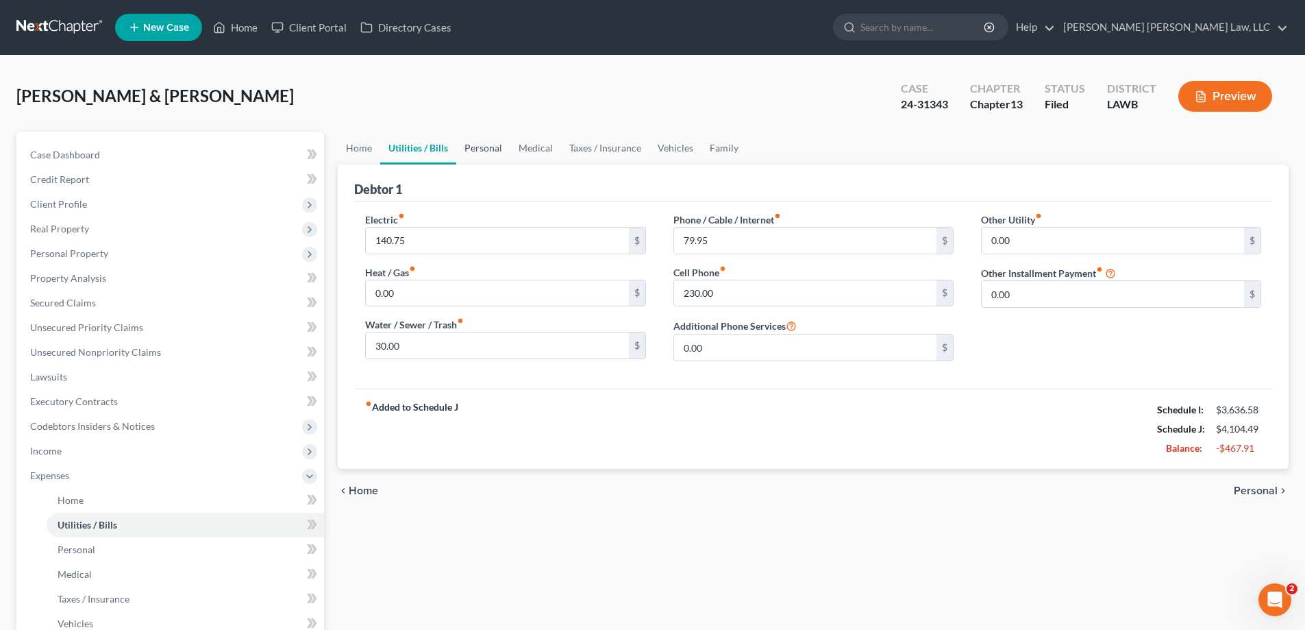
click at [487, 152] on link "Personal" at bounding box center [483, 148] width 54 height 33
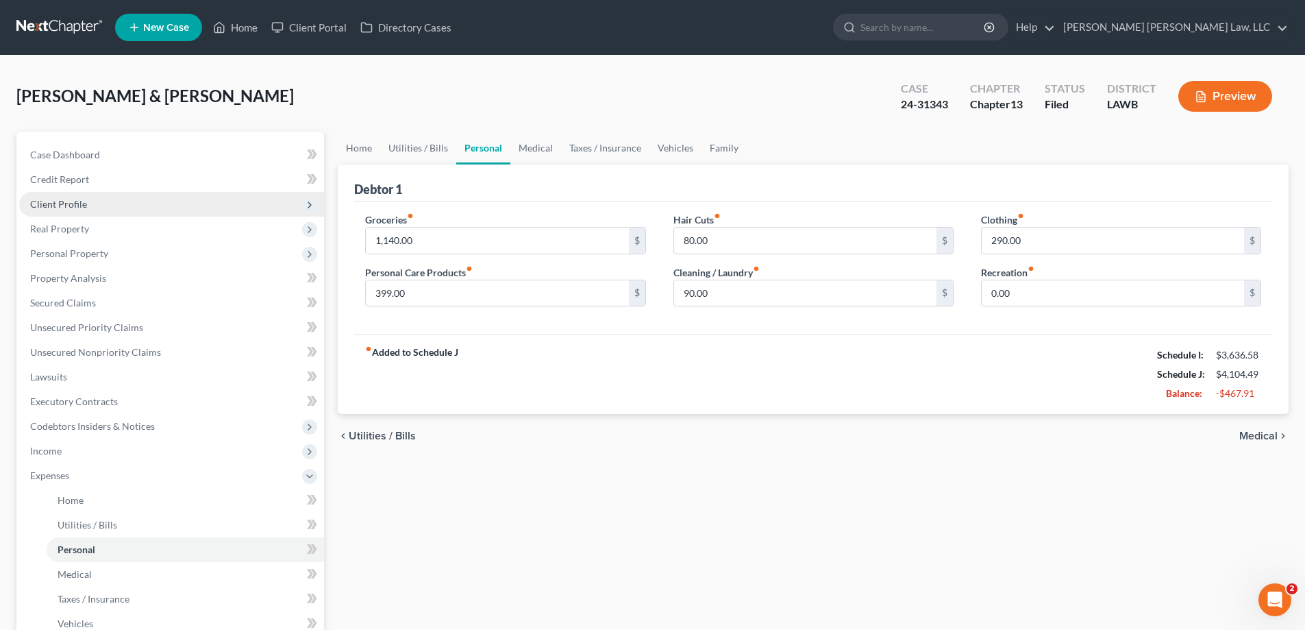
click at [60, 206] on span "Client Profile" at bounding box center [58, 204] width 57 height 12
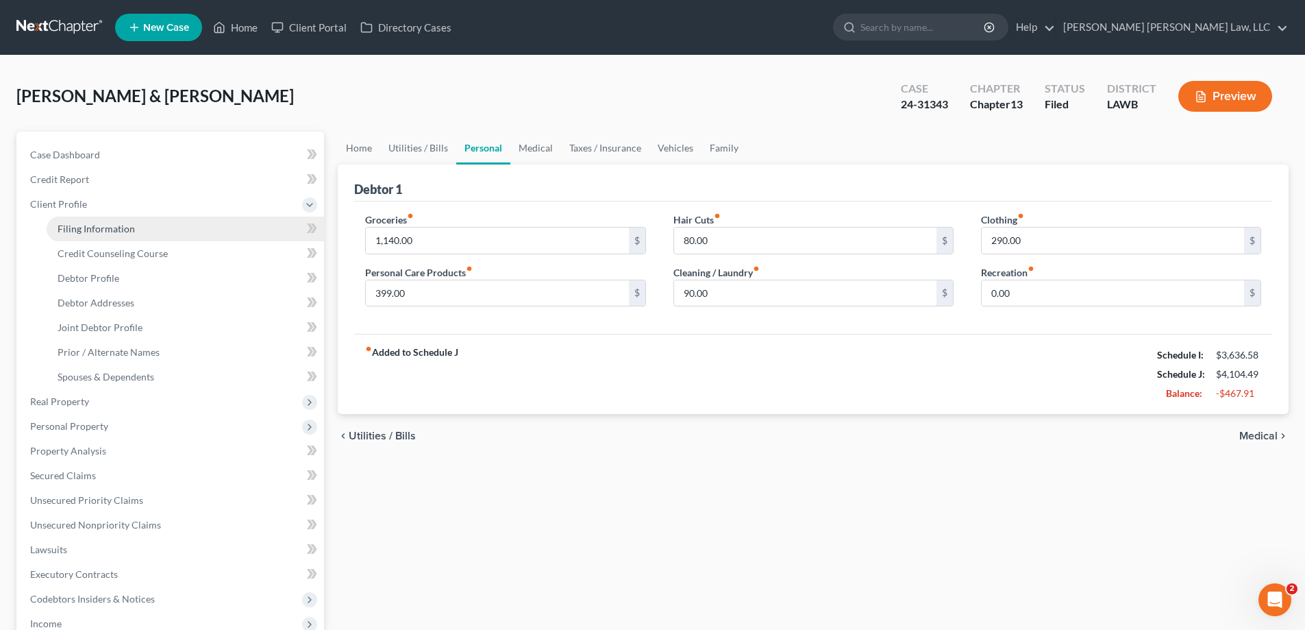
click at [92, 225] on span "Filing Information" at bounding box center [96, 229] width 77 height 12
select select "1"
select select "3"
select select "19"
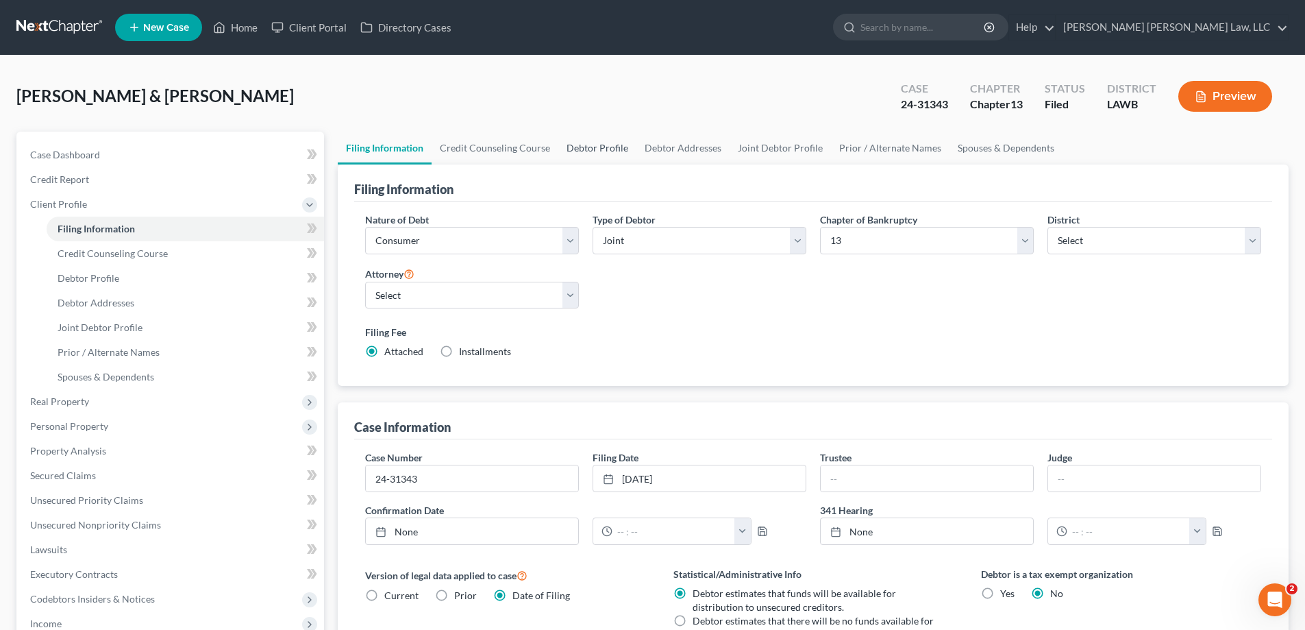
click at [588, 136] on link "Debtor Profile" at bounding box center [597, 148] width 78 height 33
select select "1"
select select "3"
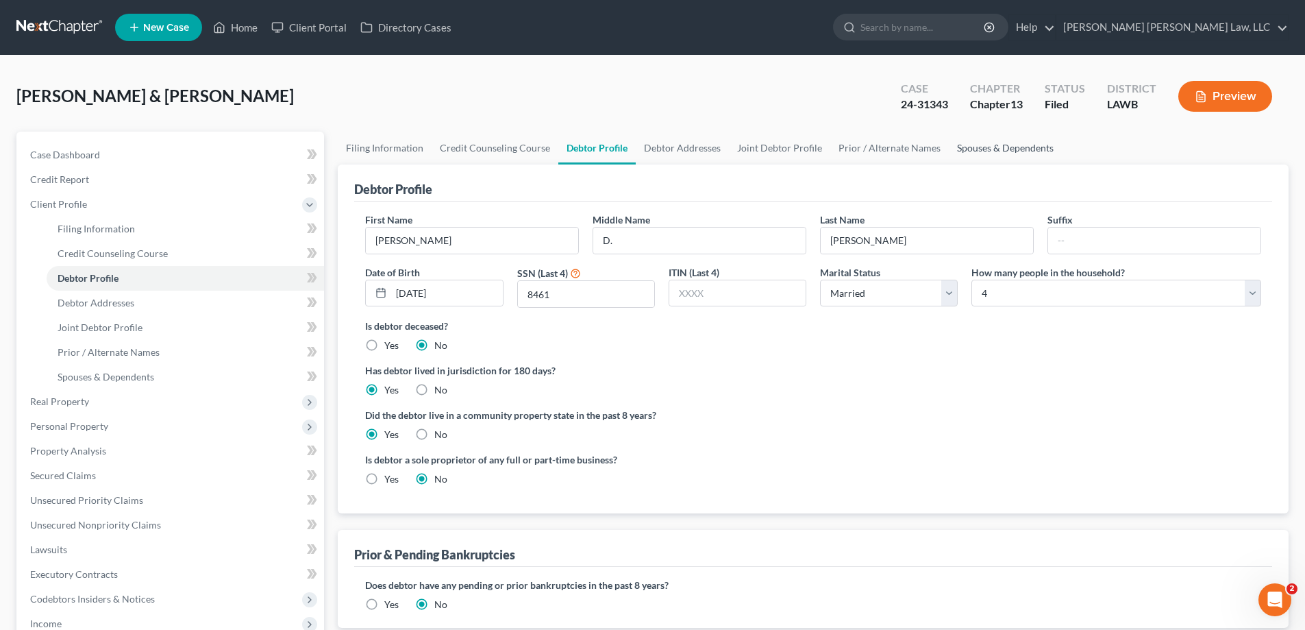
click at [1006, 146] on link "Spouses & Dependents" at bounding box center [1005, 148] width 113 height 33
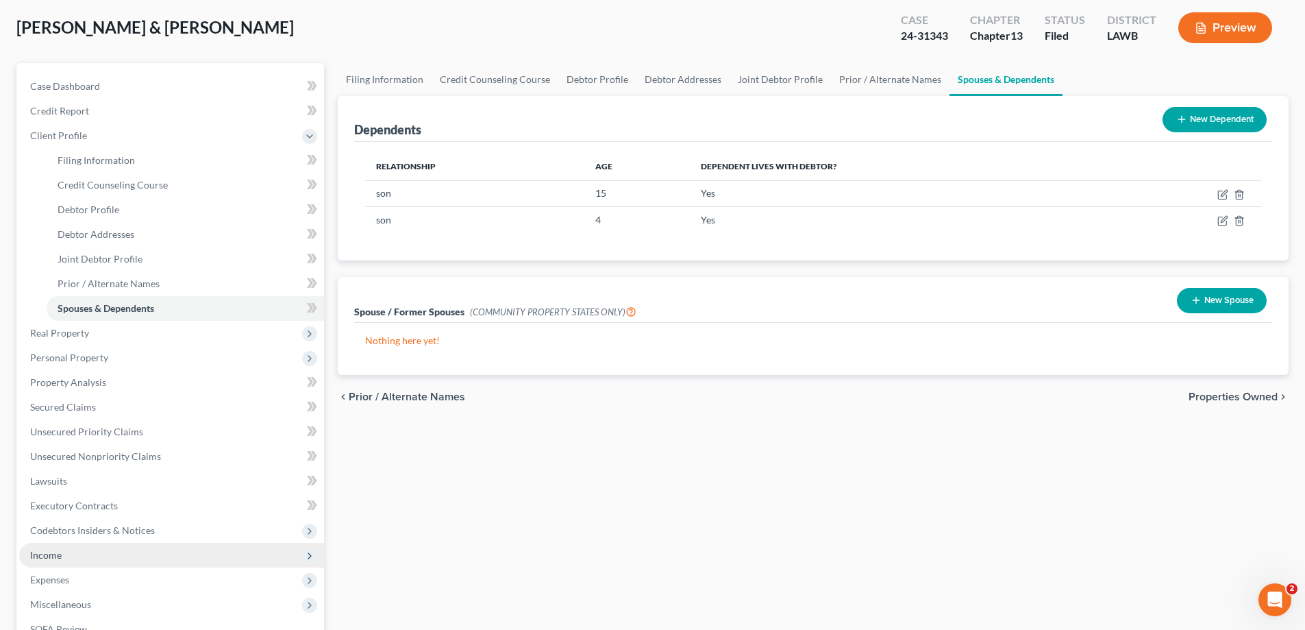
scroll to position [206, 0]
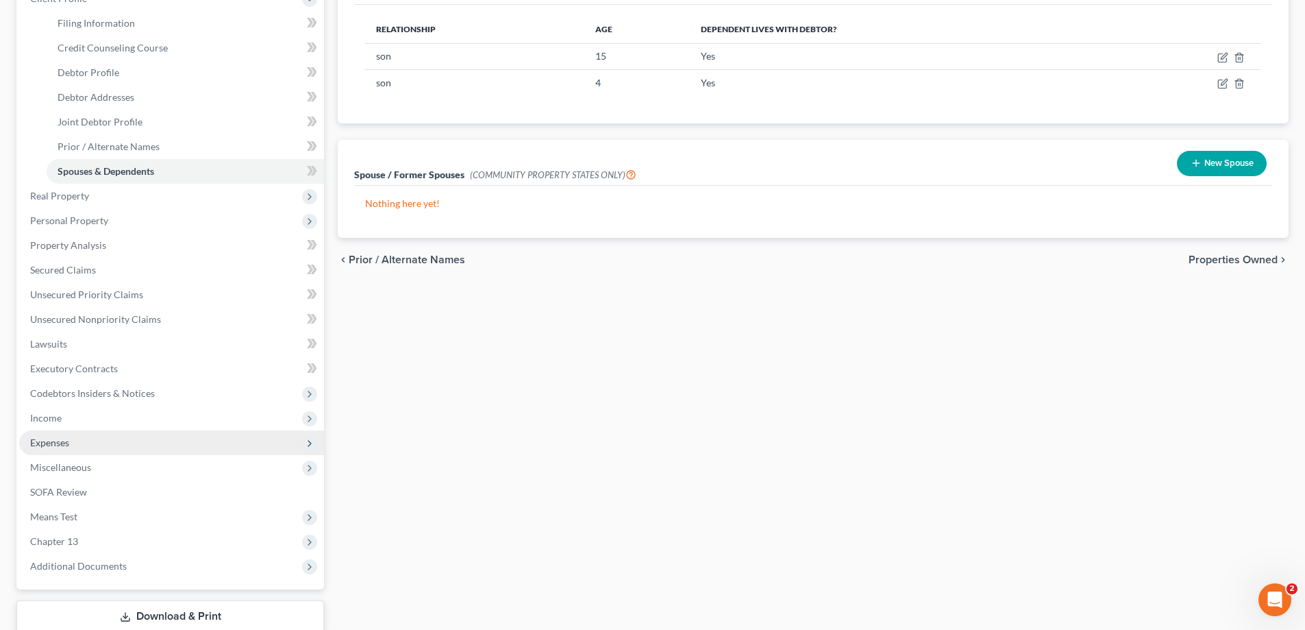
click at [78, 449] on span "Expenses" at bounding box center [171, 442] width 305 height 25
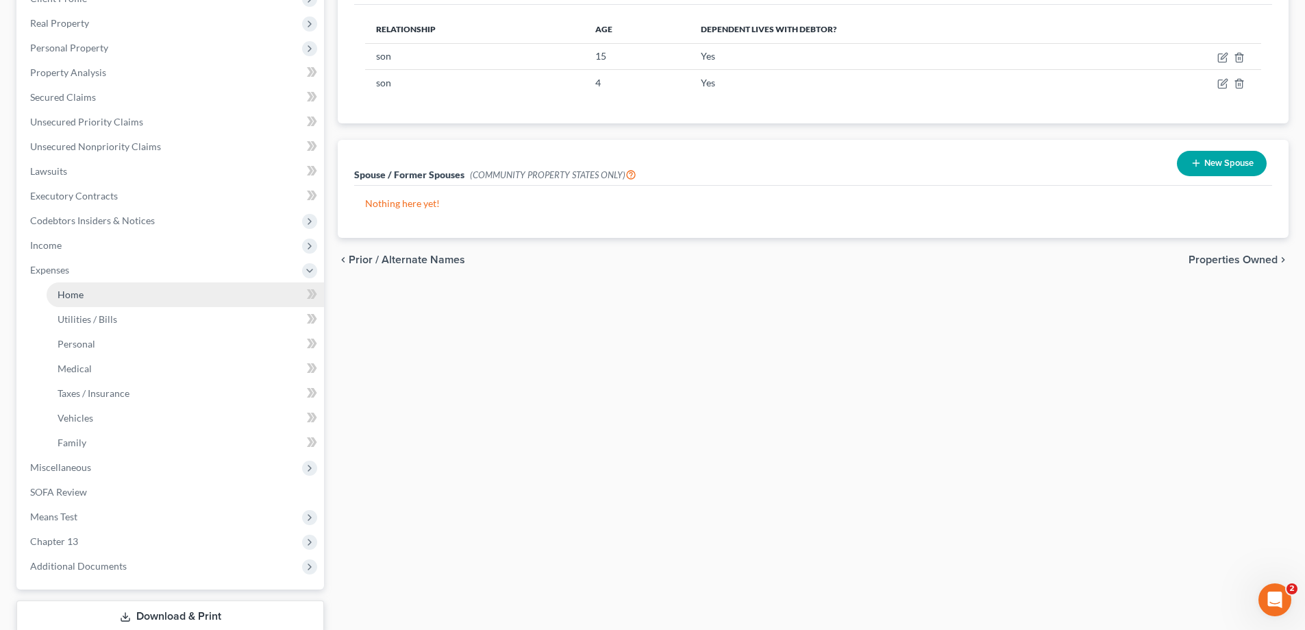
click at [66, 289] on span "Home" at bounding box center [71, 294] width 26 height 12
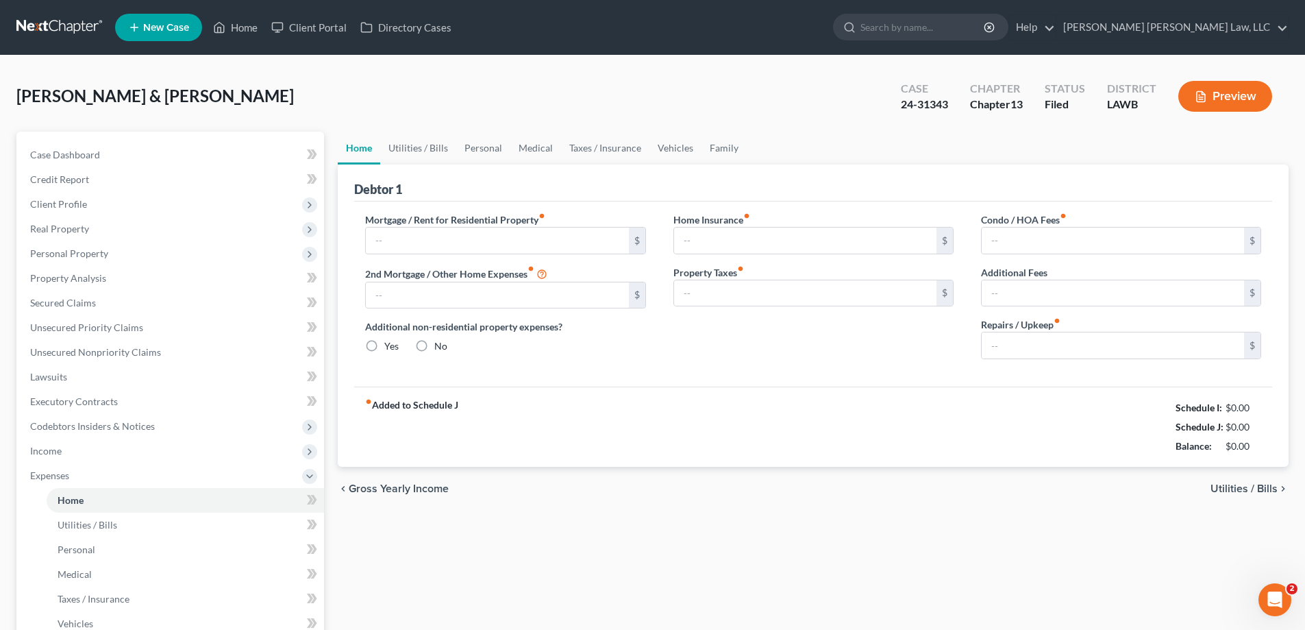
type input "628.79"
type input "0.00"
radio input "true"
type input "0.00"
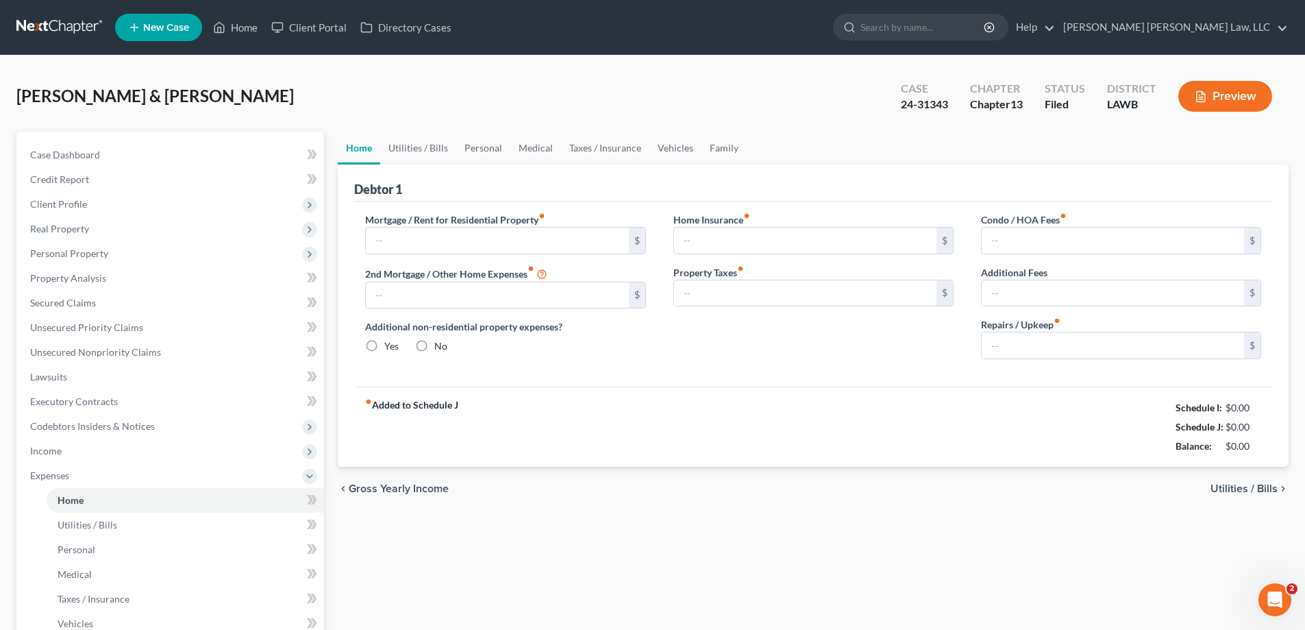
type input "0.00"
click at [429, 150] on link "Utilities / Bills" at bounding box center [418, 148] width 76 height 33
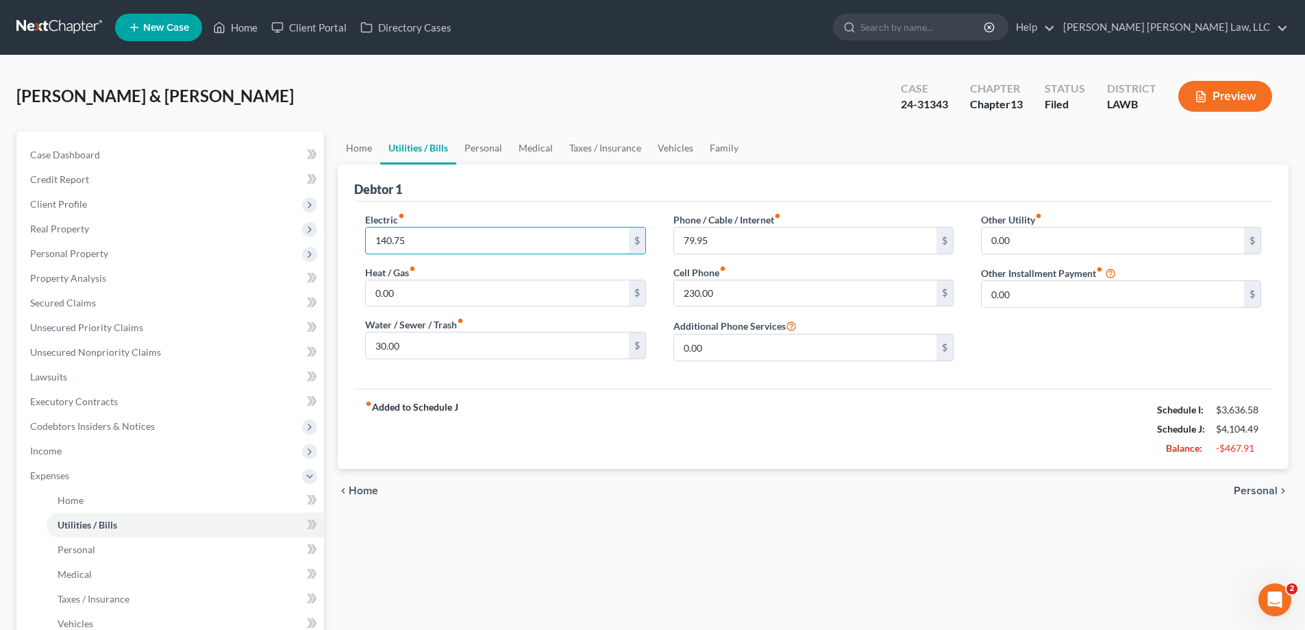
click at [517, 240] on input "140.75" at bounding box center [497, 240] width 262 height 26
type input "180.00"
click at [497, 345] on input "30.00" at bounding box center [497, 345] width 262 height 26
type input "40.00"
click at [719, 246] on input "79.95" at bounding box center [805, 240] width 262 height 26
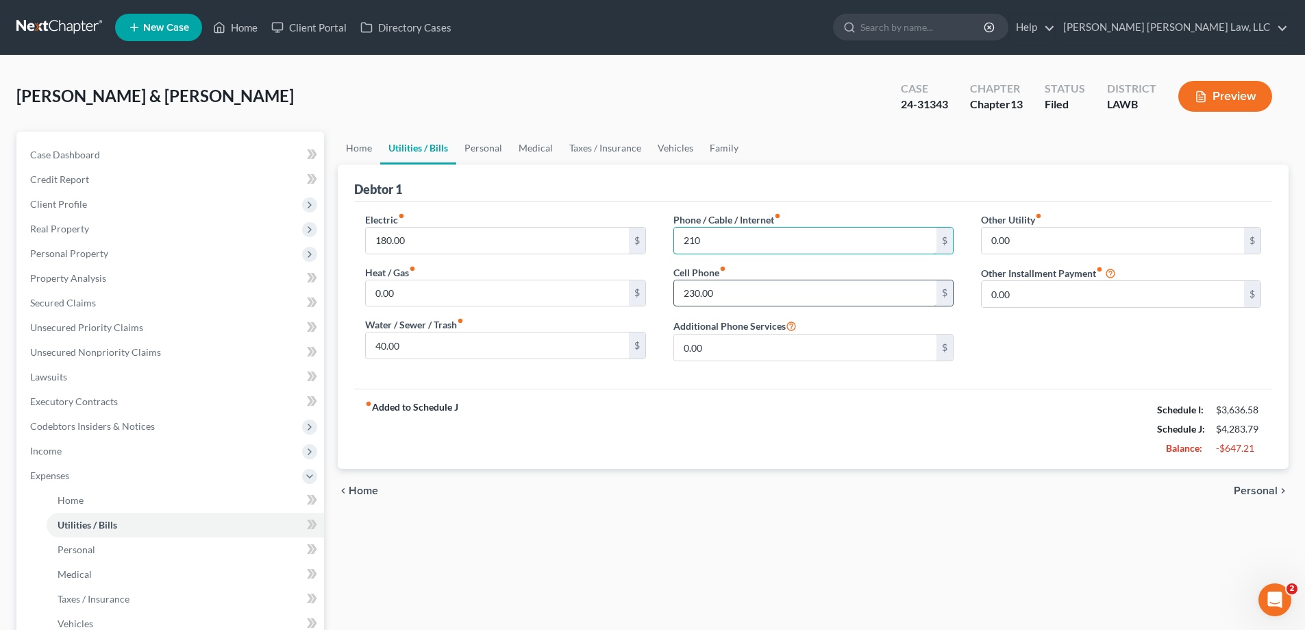
type input "210"
click at [733, 302] on input "230.00" at bounding box center [805, 293] width 262 height 26
click at [479, 152] on link "Personal" at bounding box center [483, 148] width 54 height 33
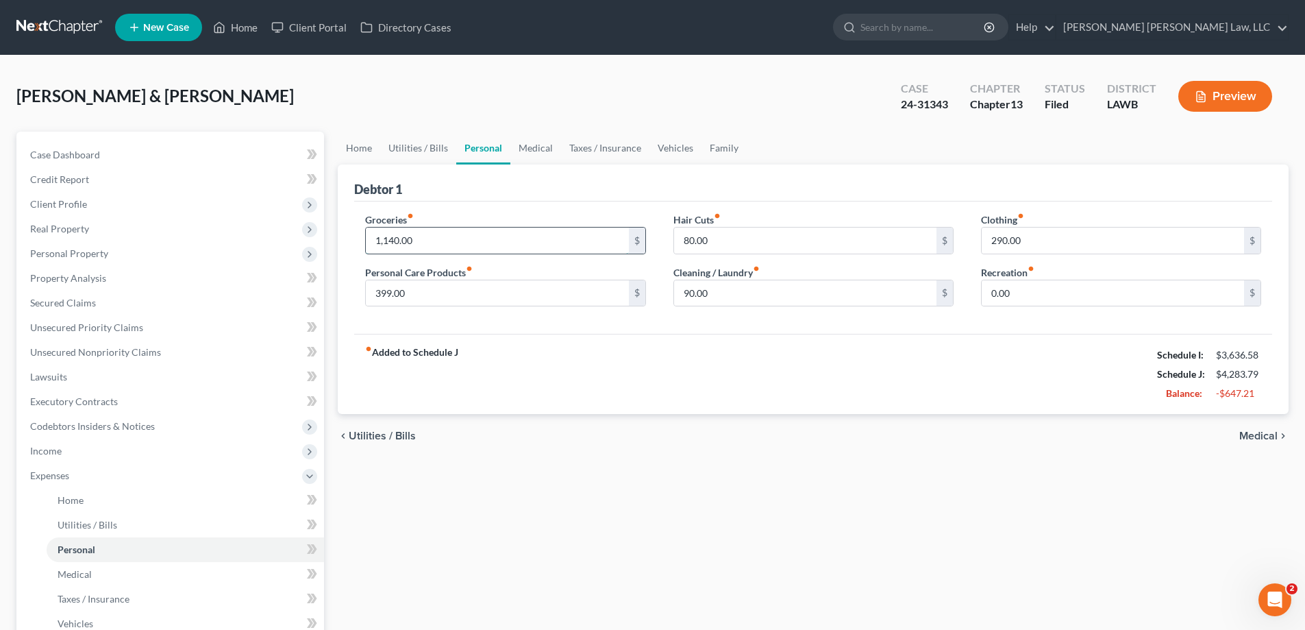
click at [494, 246] on input "1,140.00" at bounding box center [497, 240] width 262 height 26
click at [99, 443] on span "Income" at bounding box center [171, 450] width 305 height 25
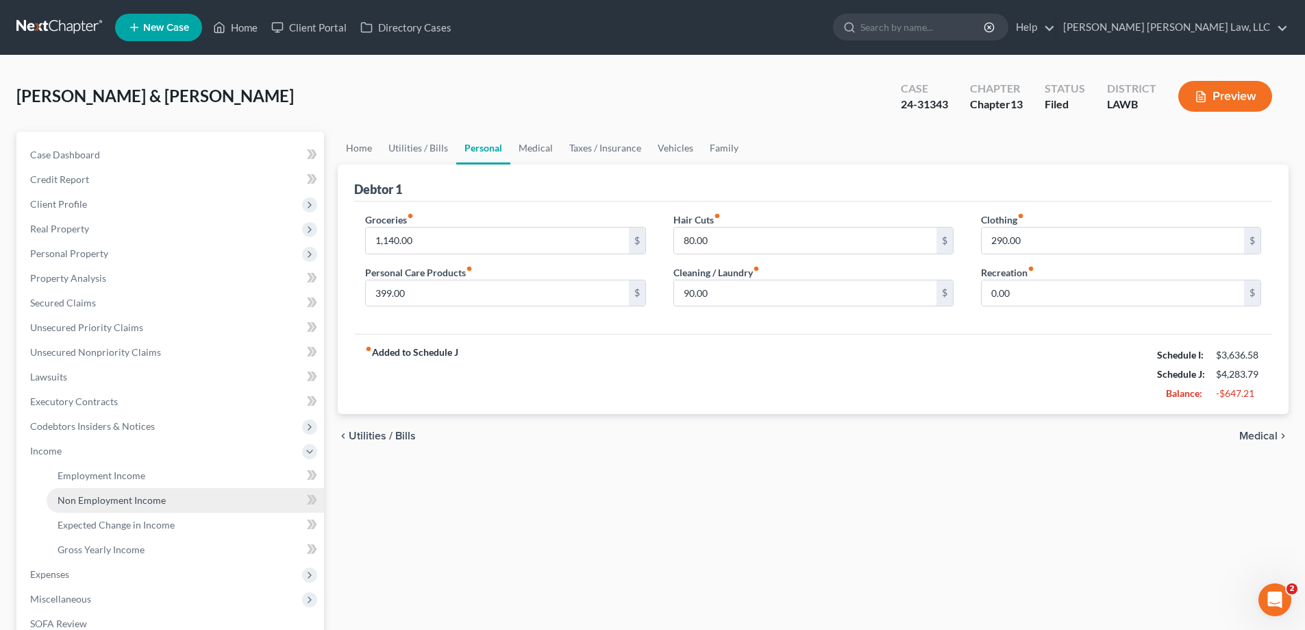
click at [123, 498] on span "Non Employment Income" at bounding box center [112, 500] width 108 height 12
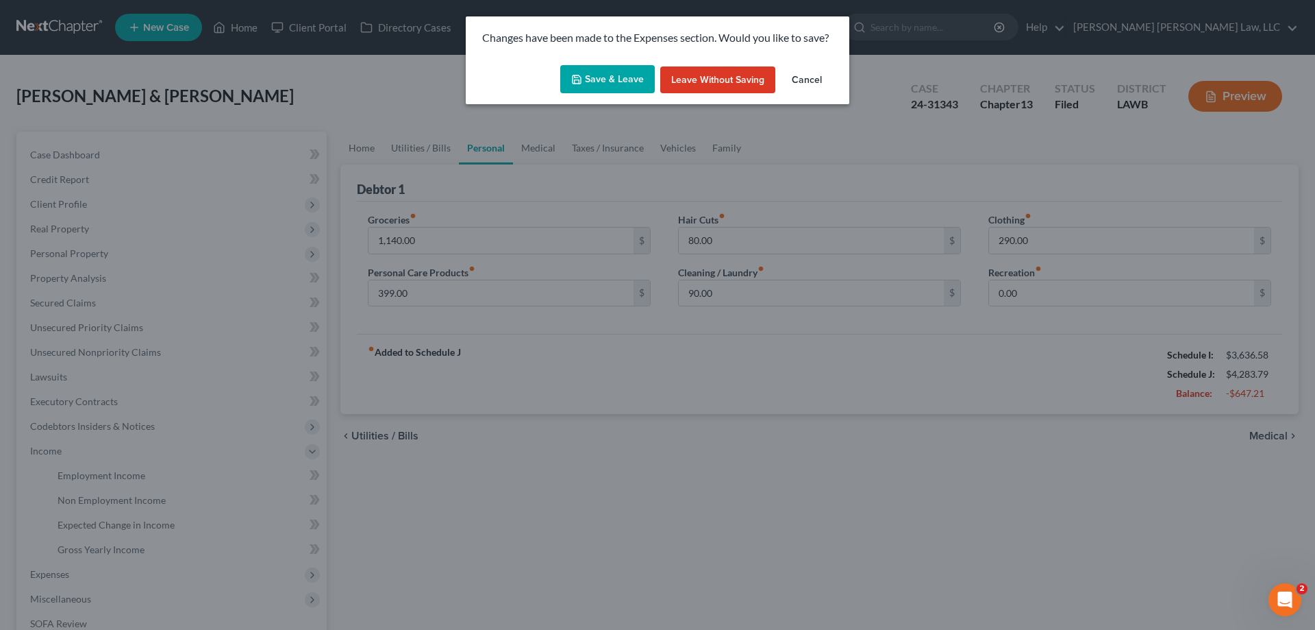
click at [813, 84] on button "Cancel" at bounding box center [807, 79] width 52 height 27
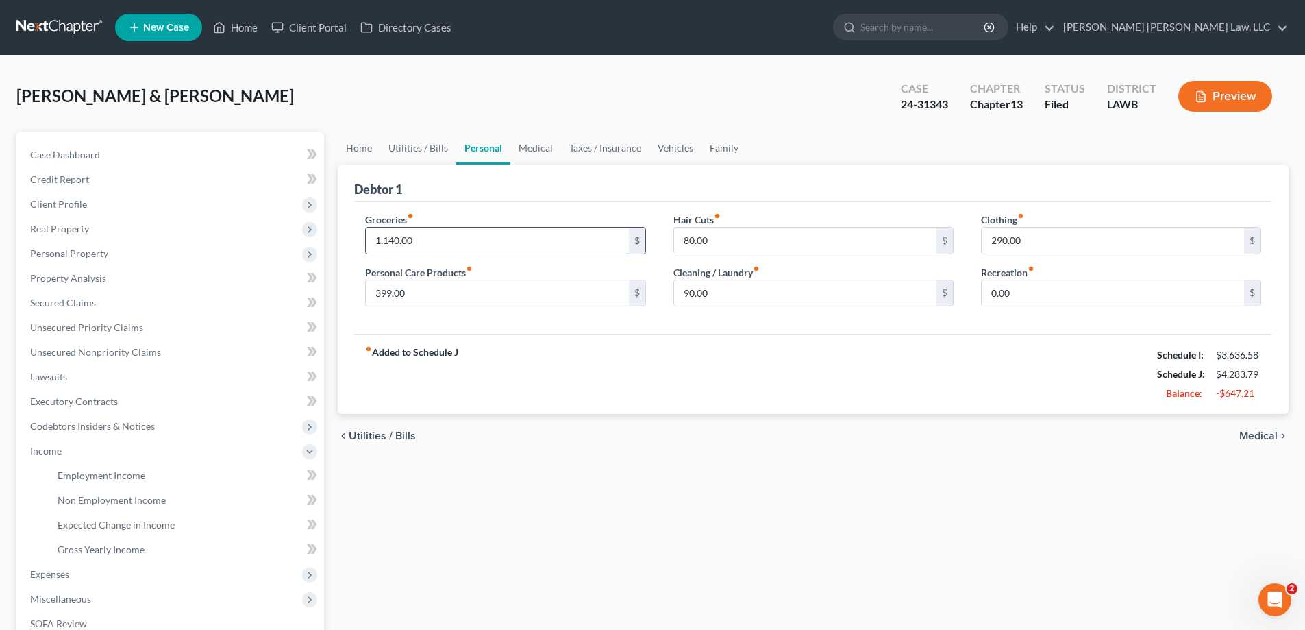
click at [497, 234] on input "1,140.00" at bounding box center [497, 240] width 262 height 26
type input "800.00"
click at [445, 308] on div "Groceries fiber_manual_record 800.00 $ Personal Care Products fiber_manual_reco…" at bounding box center [505, 265] width 308 height 106
click at [445, 287] on input "399.00" at bounding box center [497, 293] width 262 height 26
type input "200.00"
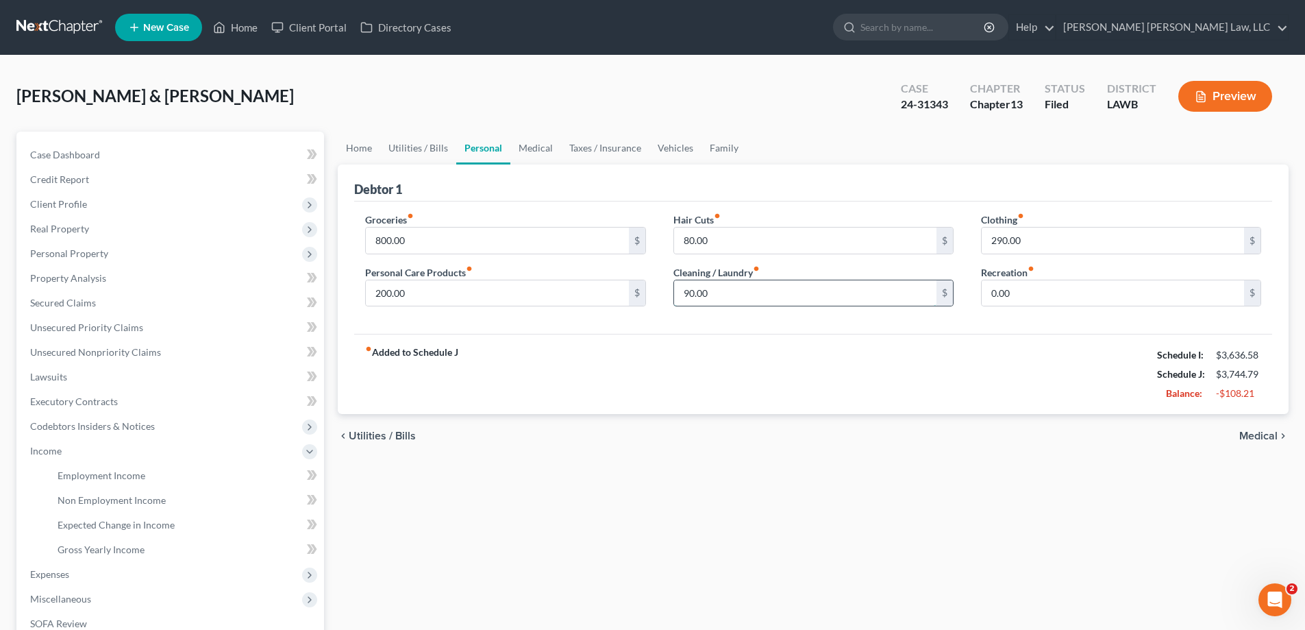
click at [709, 298] on input "90.00" at bounding box center [805, 293] width 262 height 26
click at [826, 243] on input "80.00" at bounding box center [805, 240] width 262 height 26
type input "20"
click at [1071, 235] on input "290.00" at bounding box center [1113, 240] width 262 height 26
type input "100"
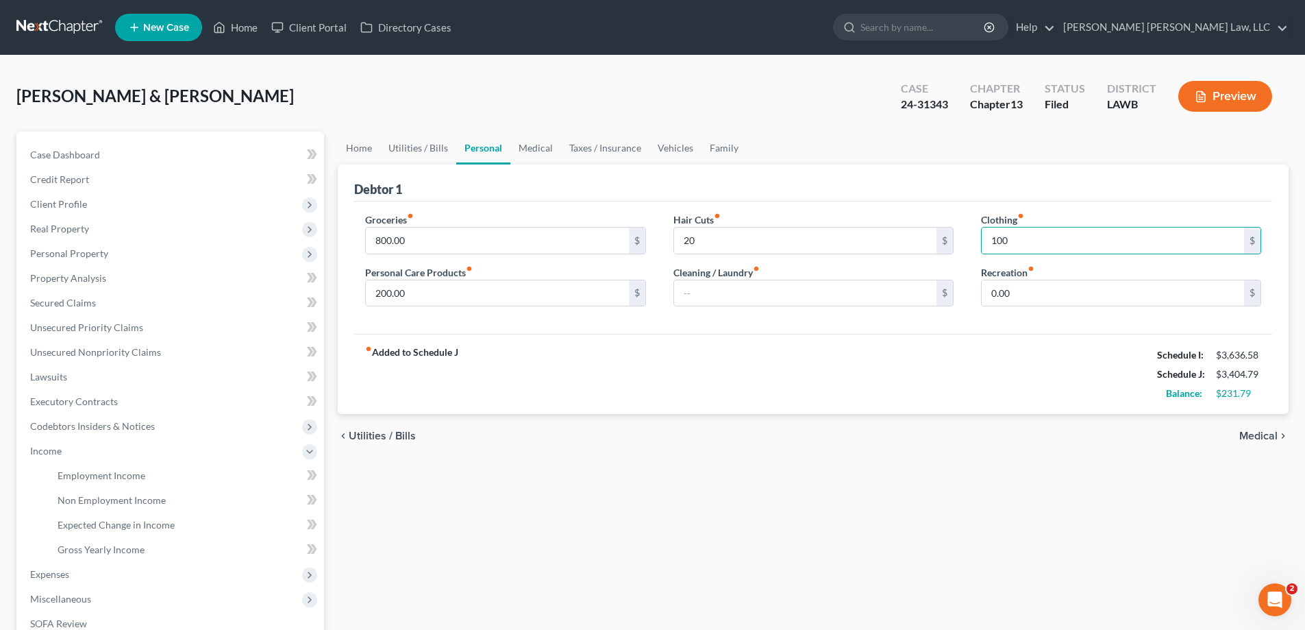
click at [507, 156] on link "Personal" at bounding box center [483, 148] width 54 height 33
click at [523, 153] on link "Medical" at bounding box center [535, 148] width 51 height 33
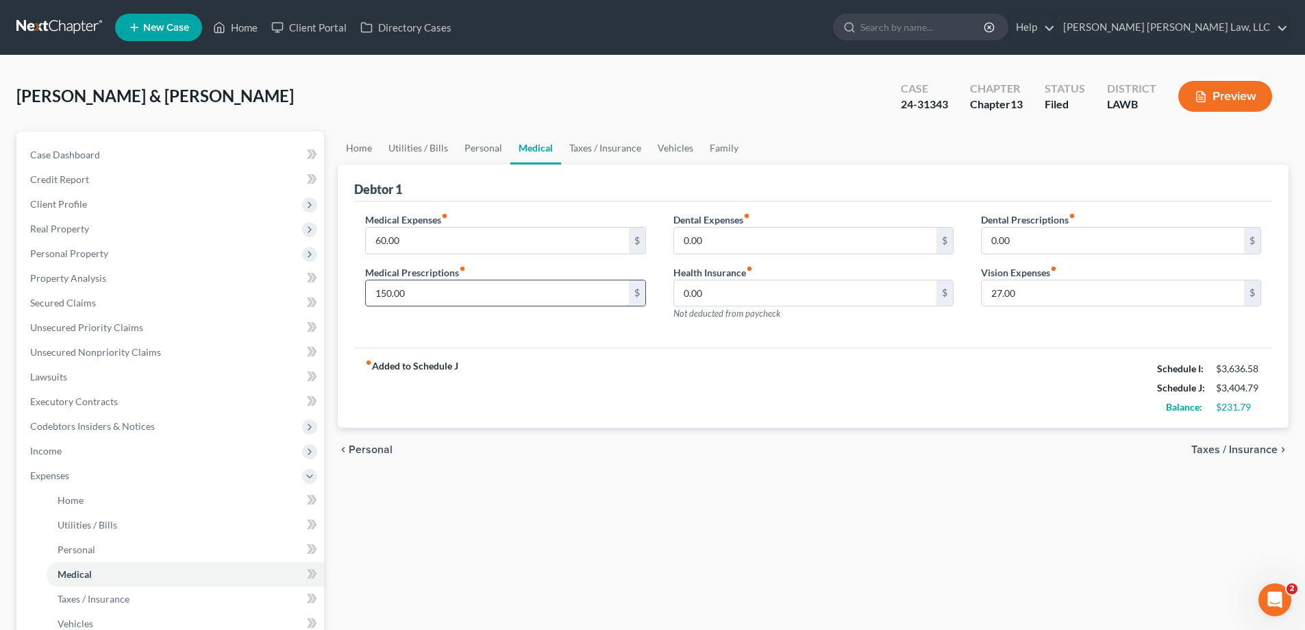
click at [429, 298] on input "150.00" at bounding box center [497, 293] width 262 height 26
click at [428, 237] on input "60.00" at bounding box center [497, 240] width 262 height 26
click at [982, 391] on div "fiber_manual_record Added to Schedule J Schedule I: $3,636.58 Schedule J: $3,19…" at bounding box center [813, 387] width 918 height 80
click at [858, 312] on div "Health Insurance fiber_manual_record 0.00 $ Not deducted from paycheck" at bounding box center [813, 292] width 280 height 55
click at [619, 158] on link "Taxes / Insurance" at bounding box center [605, 148] width 88 height 33
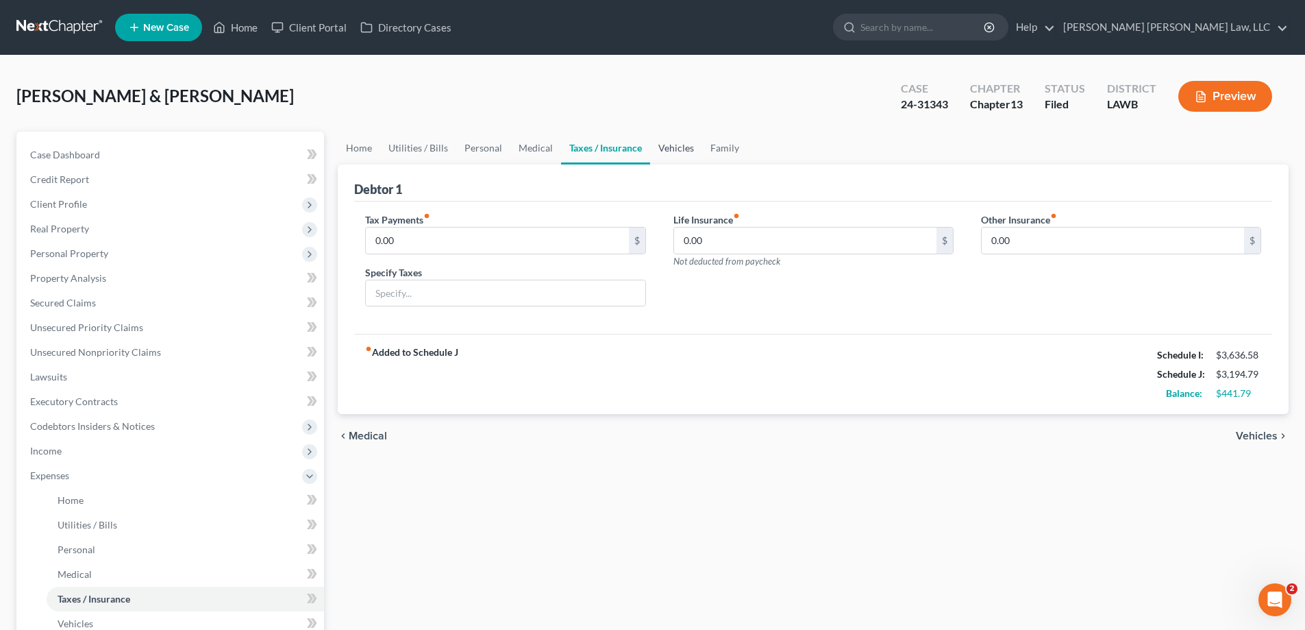
click at [675, 154] on link "Vehicles" at bounding box center [676, 148] width 52 height 33
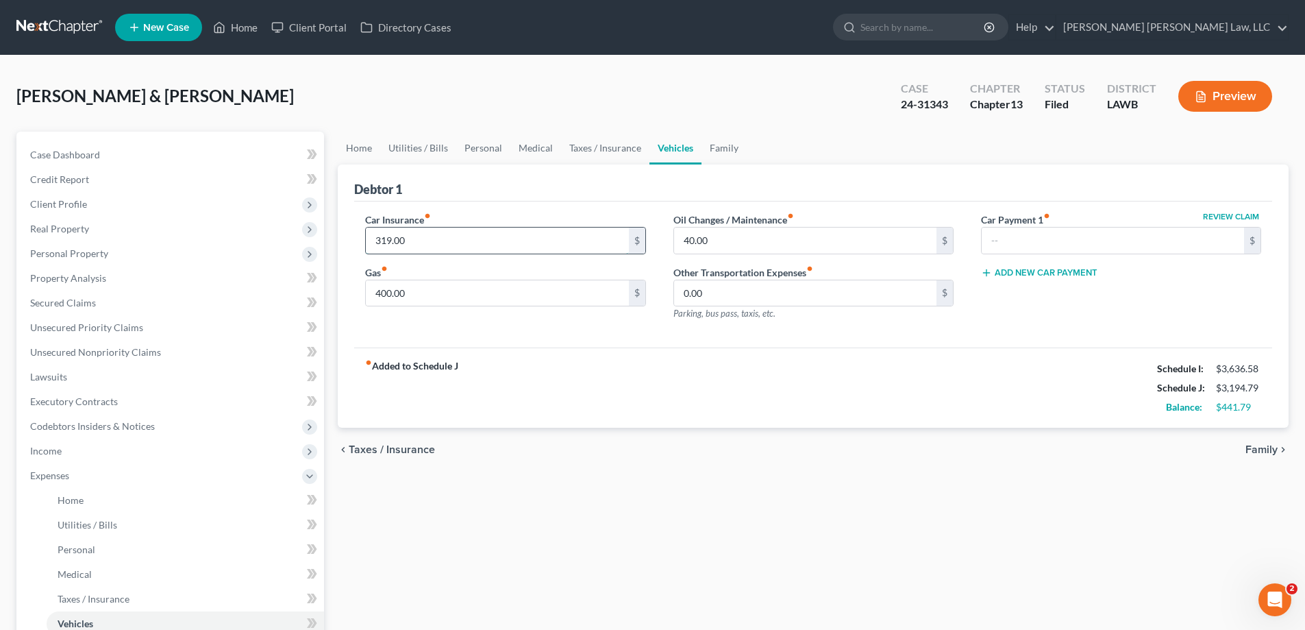
click at [541, 247] on input "319.00" at bounding box center [497, 240] width 262 height 26
type input "250"
click at [608, 302] on input "400.00" at bounding box center [497, 293] width 262 height 26
type input "320.00"
click at [721, 144] on link "Family" at bounding box center [724, 148] width 45 height 33
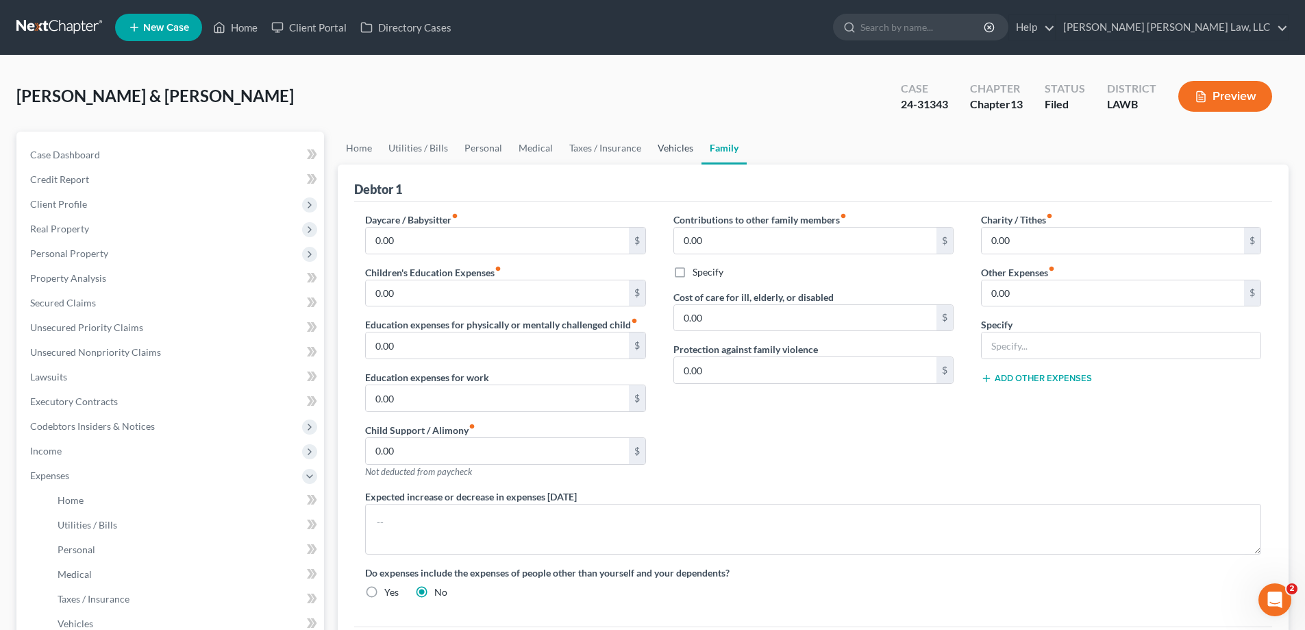
click at [664, 147] on link "Vehicles" at bounding box center [675, 148] width 52 height 33
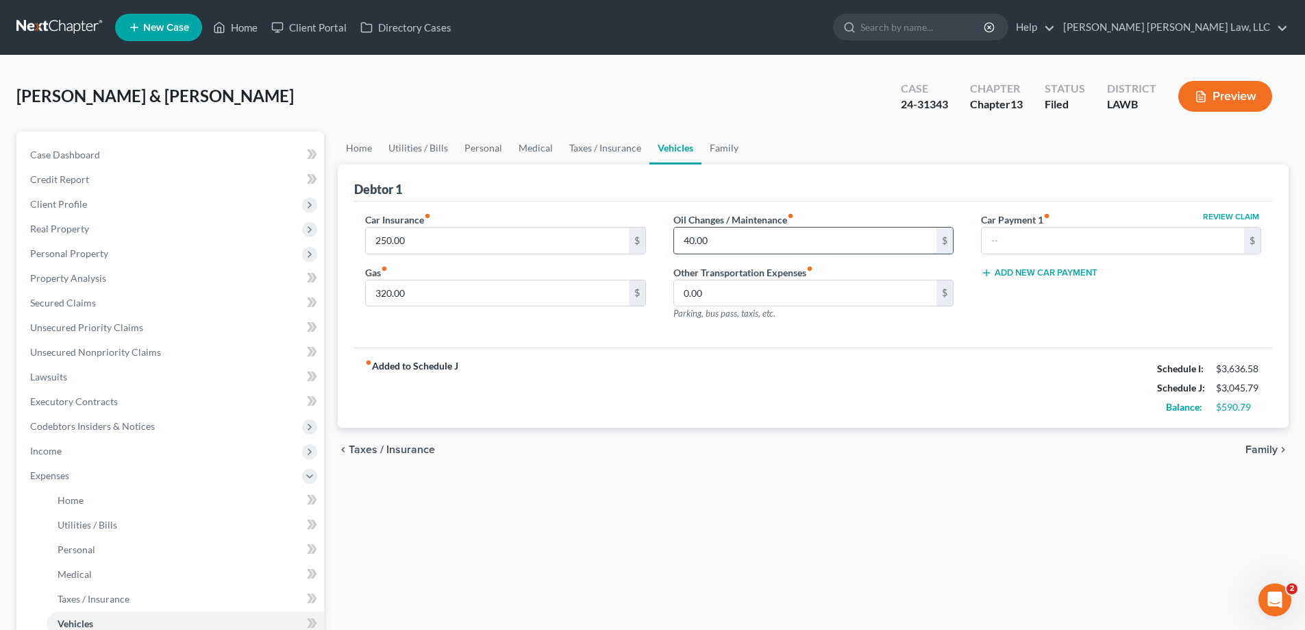
click at [728, 238] on input "40.00" at bounding box center [805, 240] width 262 height 26
drag, startPoint x: 785, startPoint y: 129, endPoint x: 775, endPoint y: 112, distance: 19.4
click at [786, 129] on div "[PERSON_NAME] & [PERSON_NAME] Upgraded Case 24-31343 Chapter Chapter 13 Status …" at bounding box center [652, 102] width 1272 height 60
click at [715, 140] on link "Family" at bounding box center [724, 148] width 45 height 33
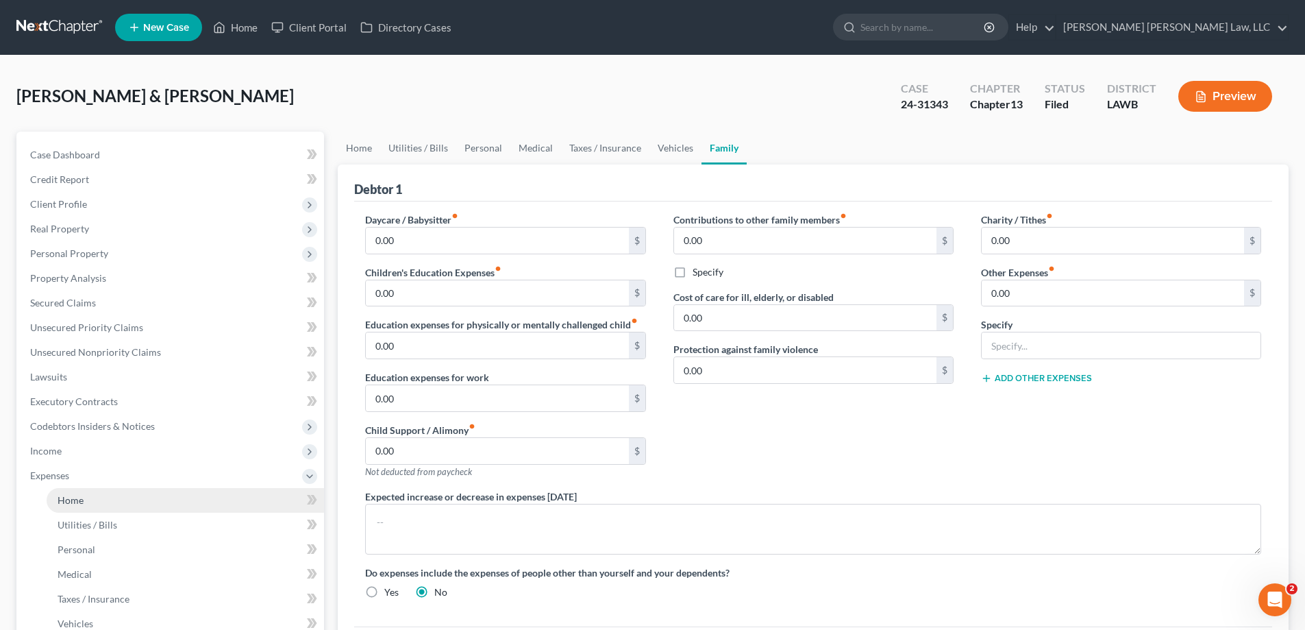
click at [250, 493] on link "Home" at bounding box center [185, 500] width 277 height 25
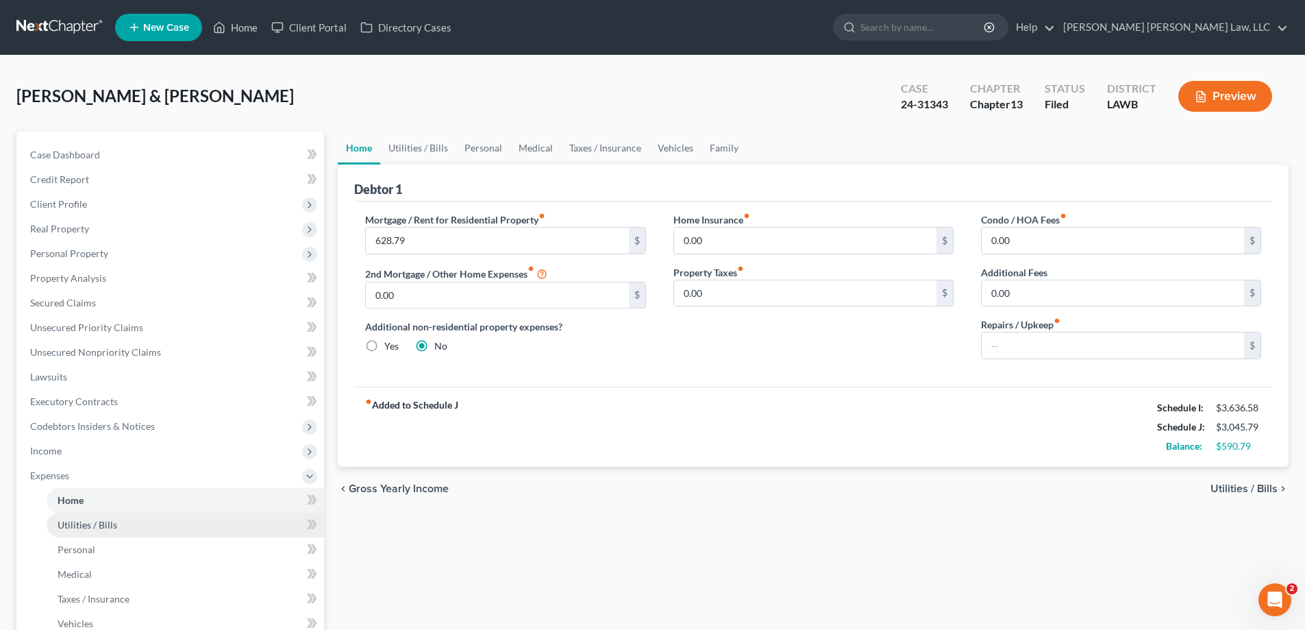
scroll to position [69, 0]
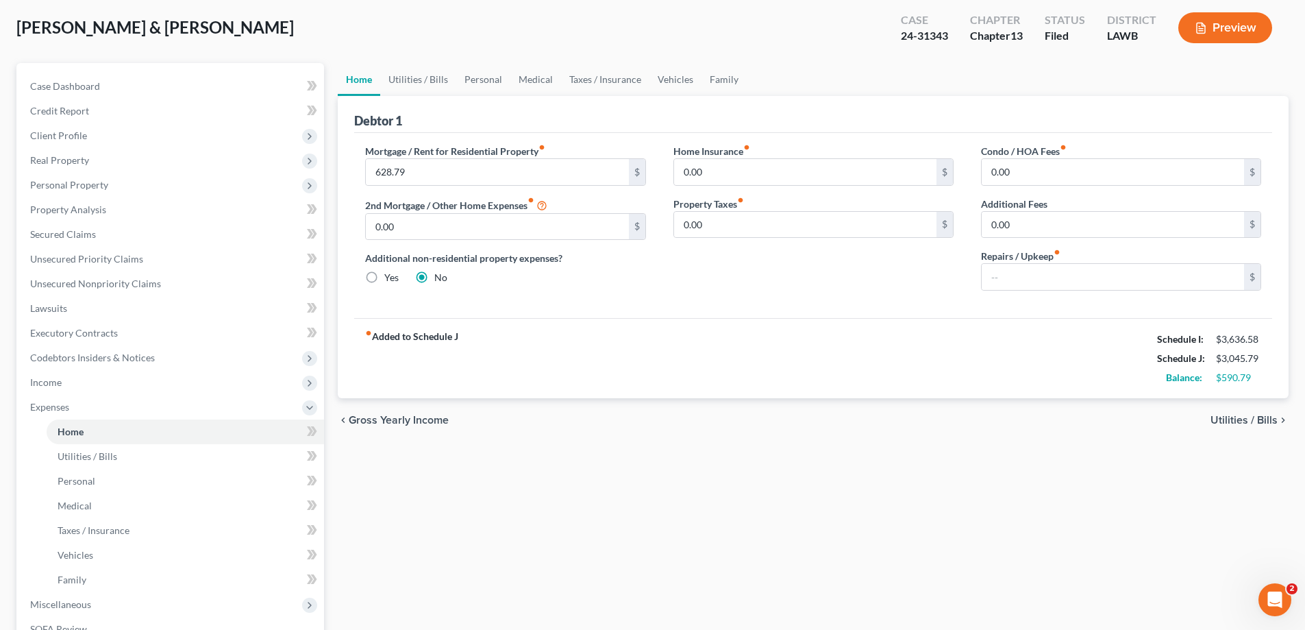
click at [823, 361] on div "fiber_manual_record Added to Schedule J Schedule I: $3,636.58 Schedule J: $3,04…" at bounding box center [813, 358] width 918 height 80
click at [82, 388] on span "Income" at bounding box center [171, 382] width 305 height 25
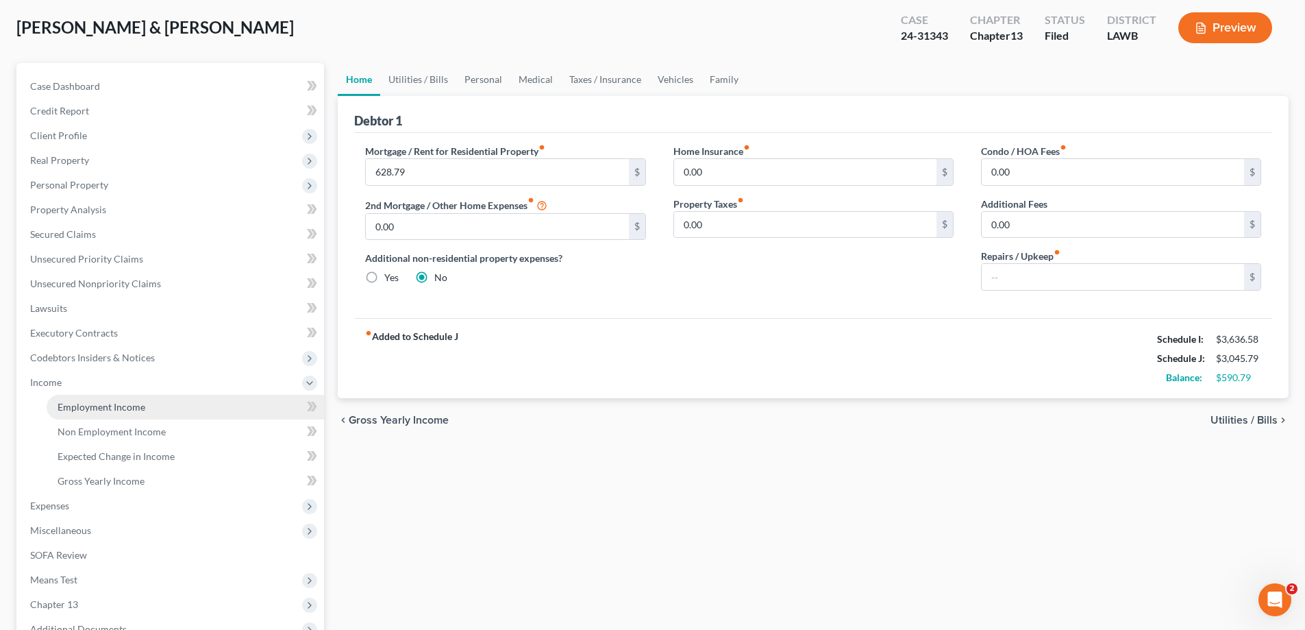
click at [146, 412] on link "Employment Income" at bounding box center [185, 407] width 277 height 25
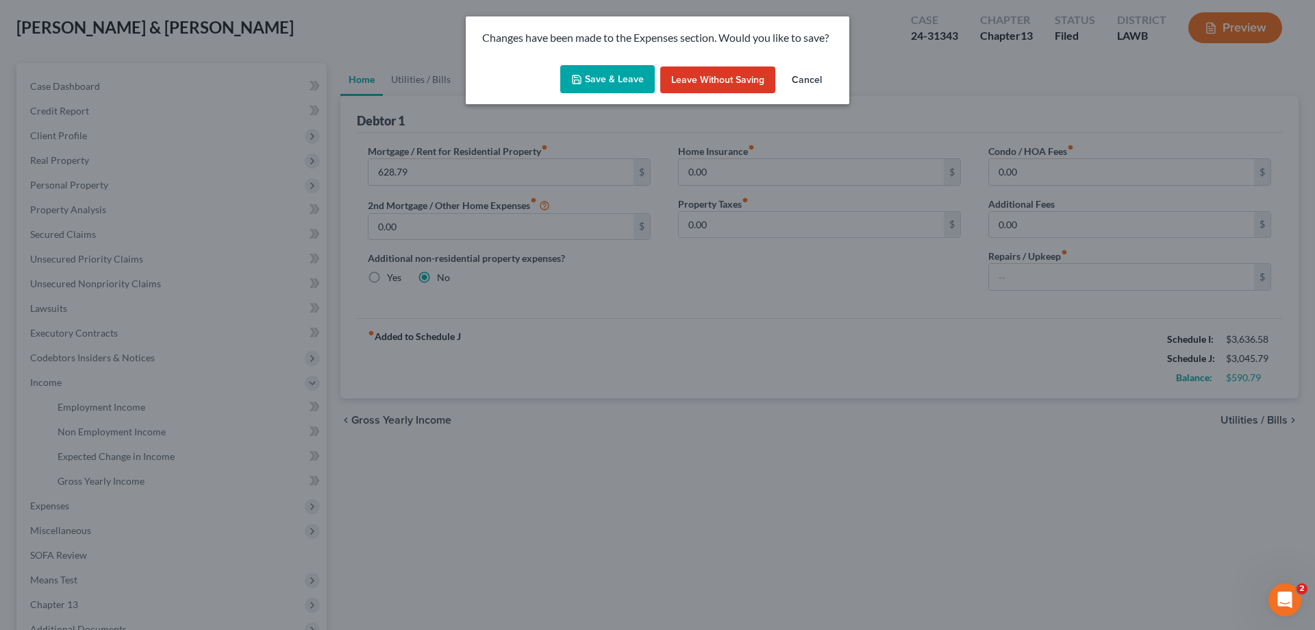
click at [629, 66] on button "Save & Leave" at bounding box center [607, 79] width 95 height 29
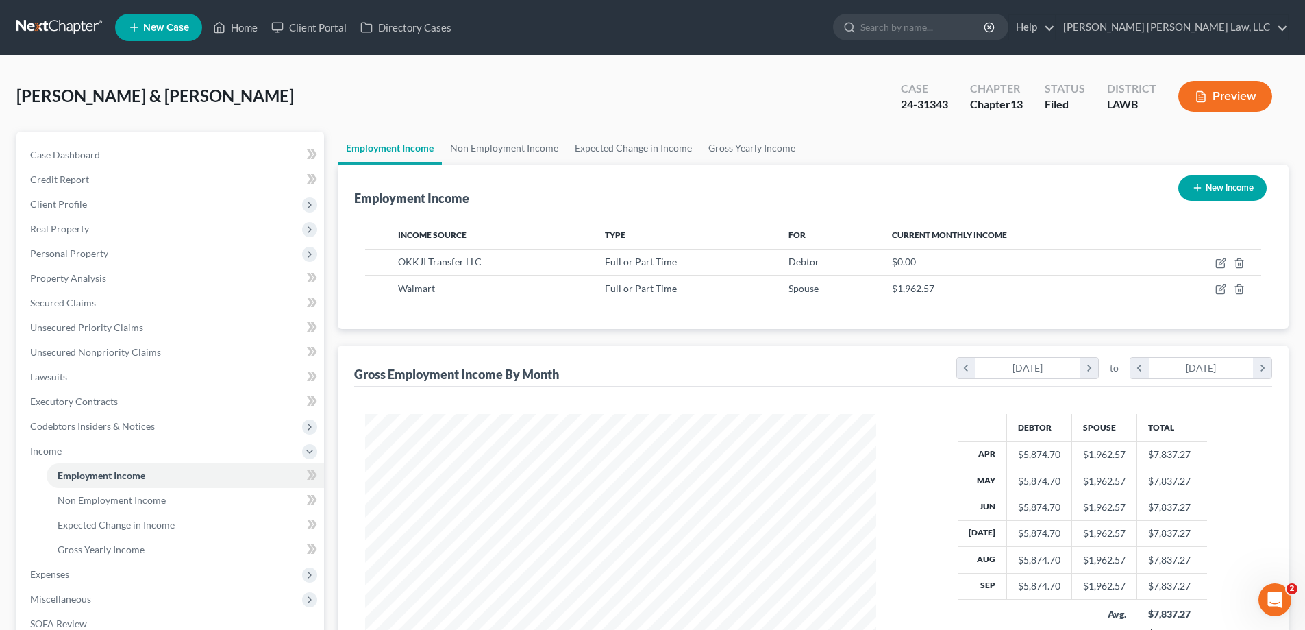
scroll to position [256, 538]
click at [507, 158] on link "Non Employment Income" at bounding box center [504, 148] width 125 height 33
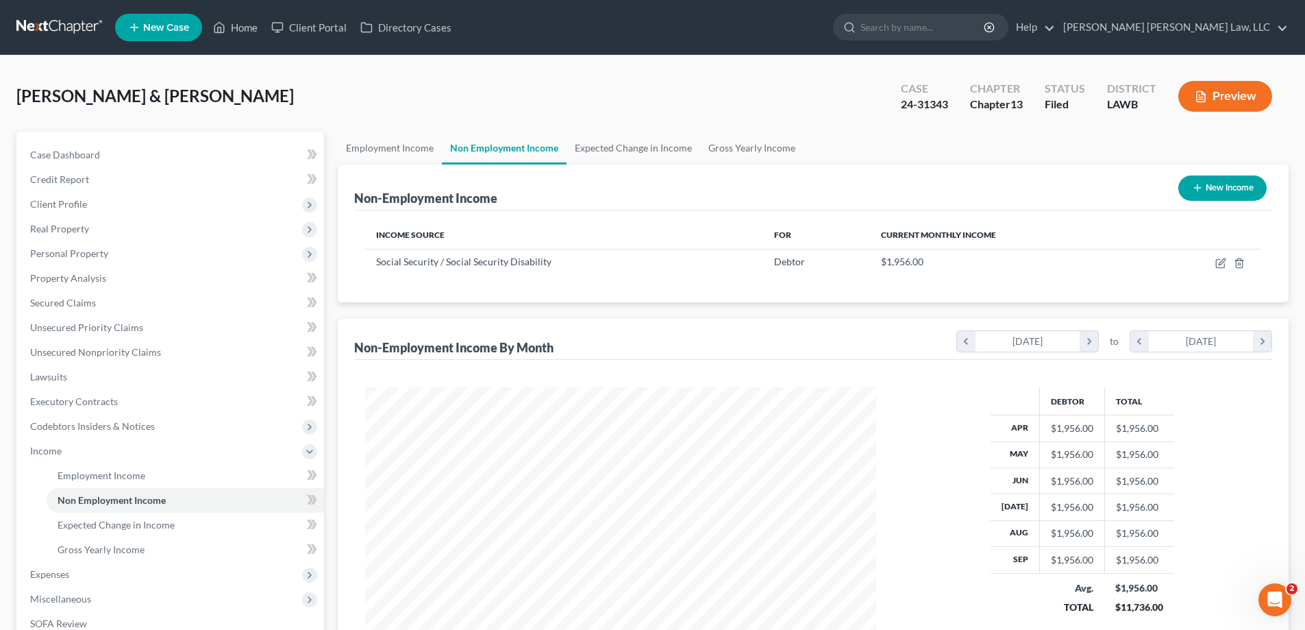
scroll to position [256, 538]
click at [388, 145] on link "Employment Income" at bounding box center [390, 148] width 104 height 33
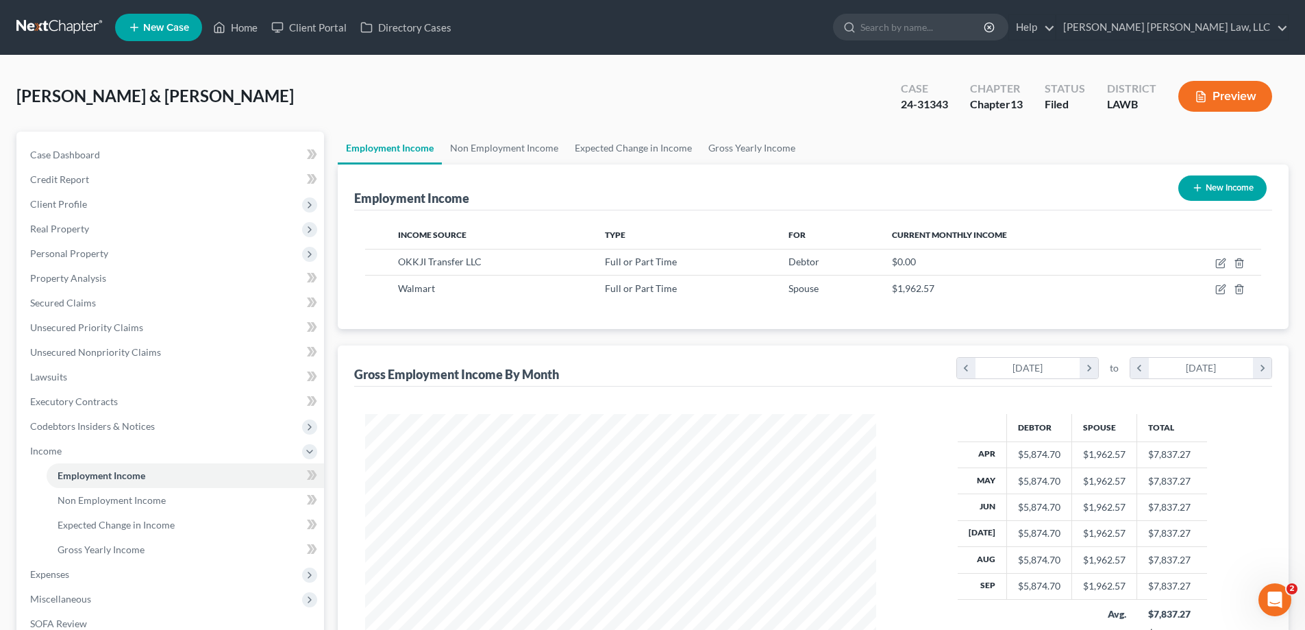
scroll to position [256, 538]
click at [72, 572] on span "Expenses" at bounding box center [171, 574] width 305 height 25
click at [73, 506] on link "Home" at bounding box center [185, 500] width 277 height 25
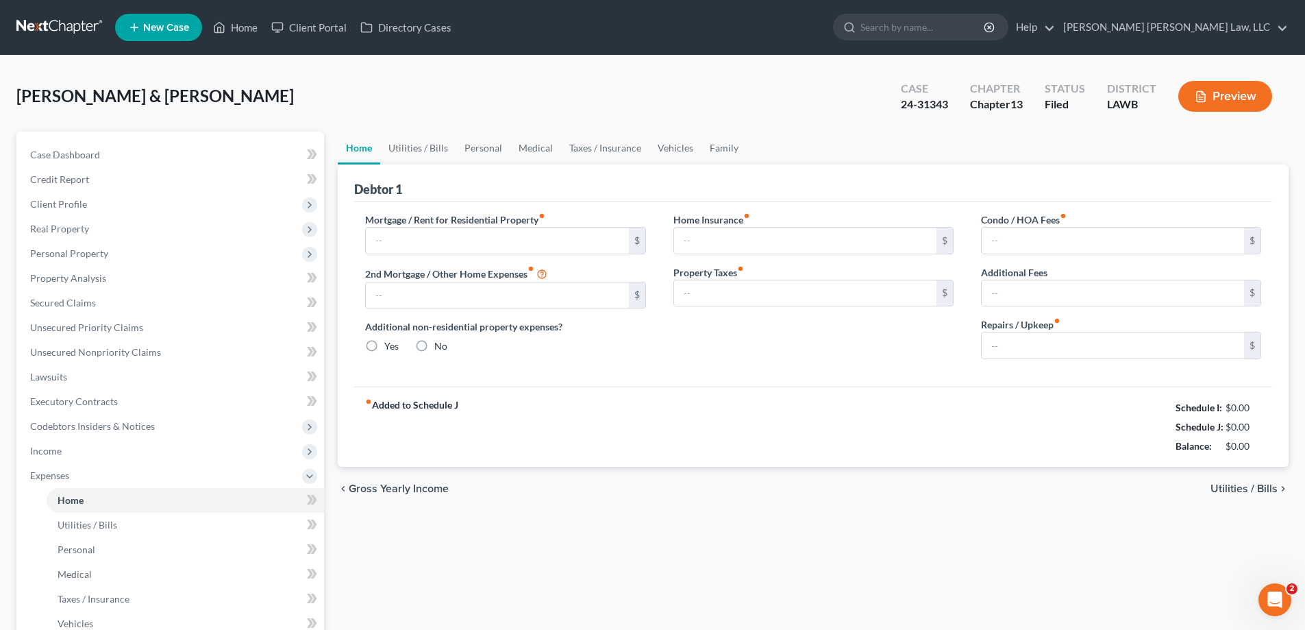
type input "628.79"
type input "0.00"
radio input "true"
type input "0.00"
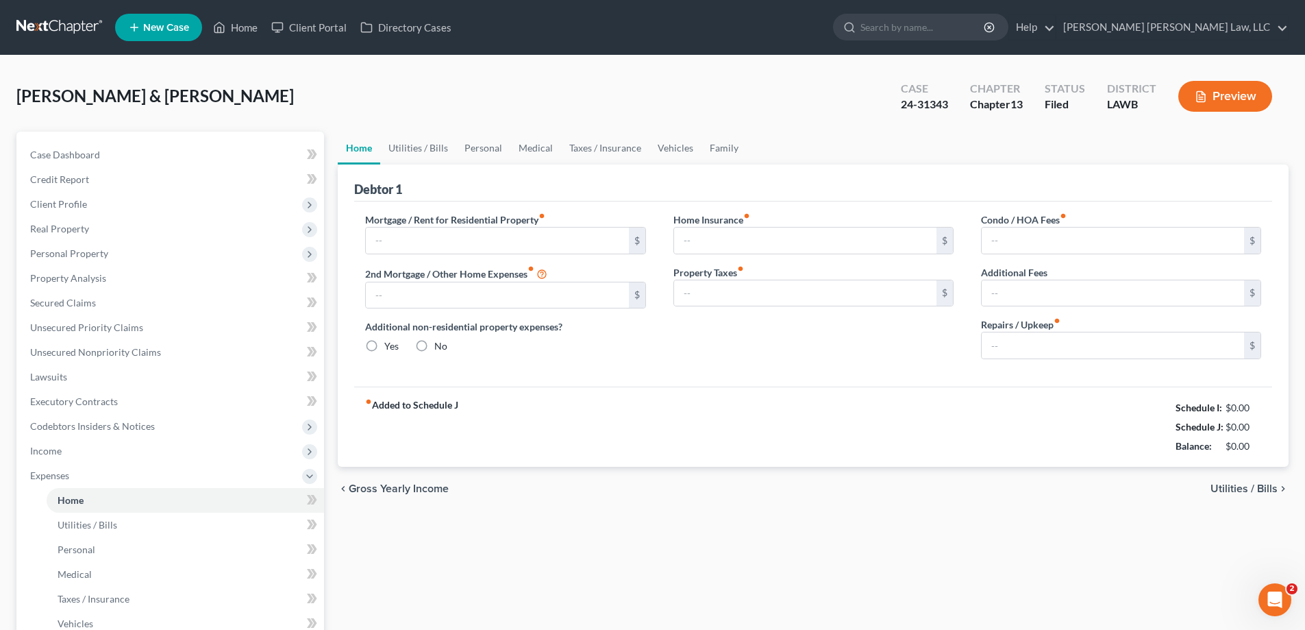
type input "0.00"
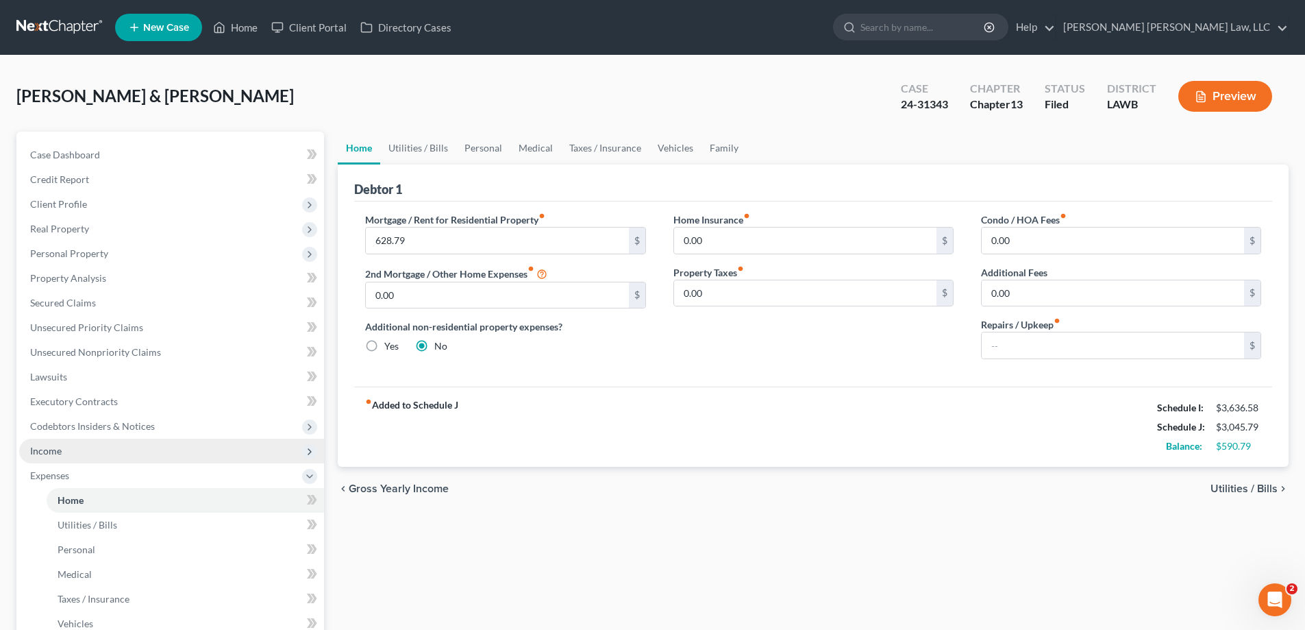
click at [101, 443] on span "Income" at bounding box center [171, 450] width 305 height 25
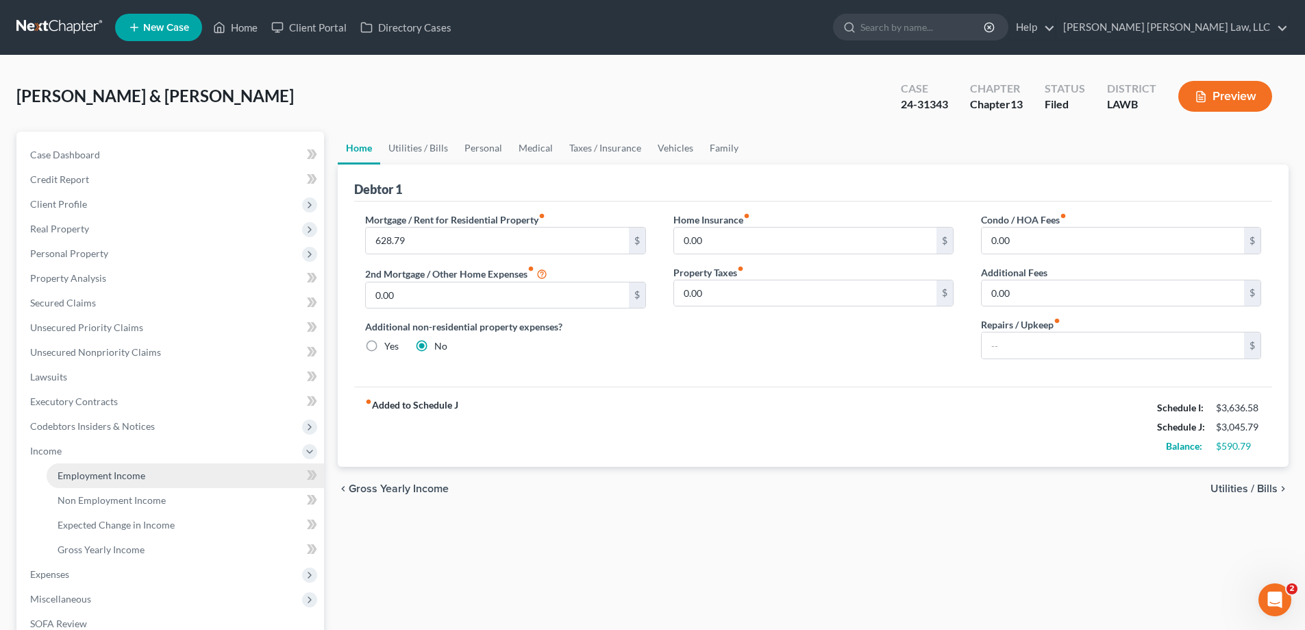
click at [132, 472] on span "Employment Income" at bounding box center [102, 475] width 88 height 12
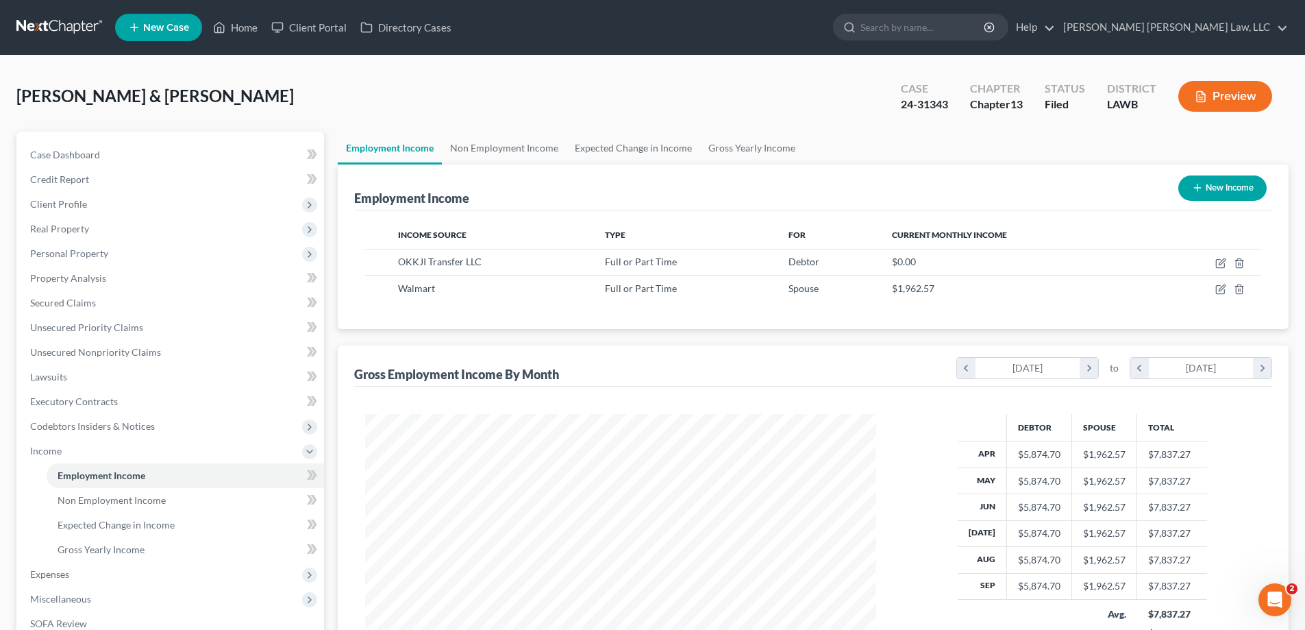
scroll to position [256, 538]
